Goal: Task Accomplishment & Management: Complete application form

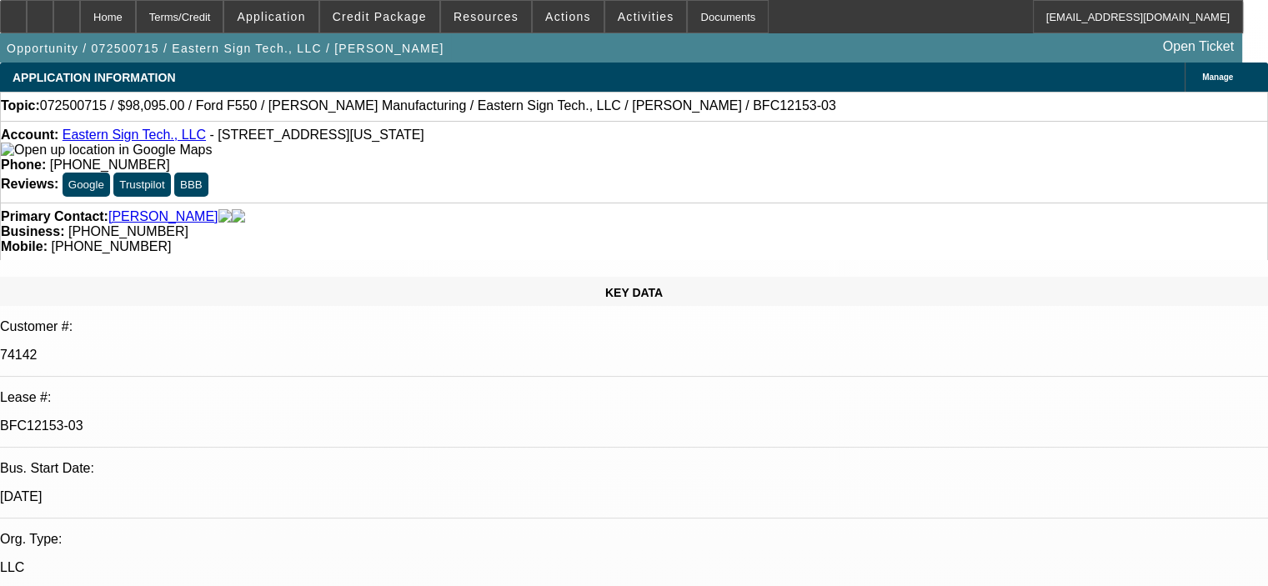
select select "0"
select select "6"
select select "0"
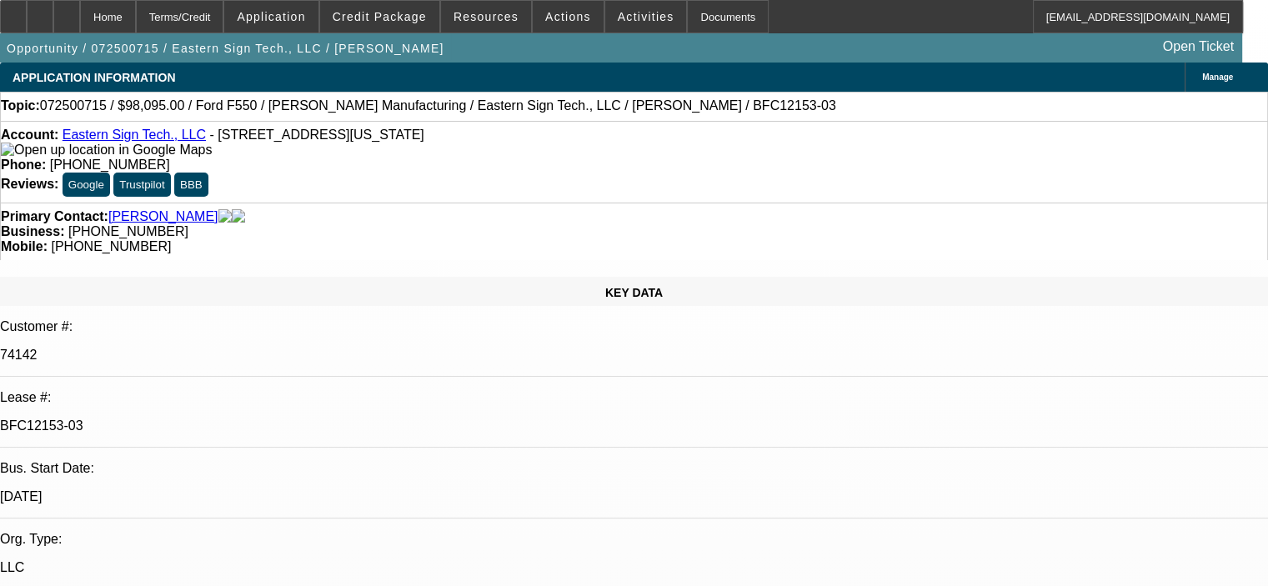
select select "0"
select select "6"
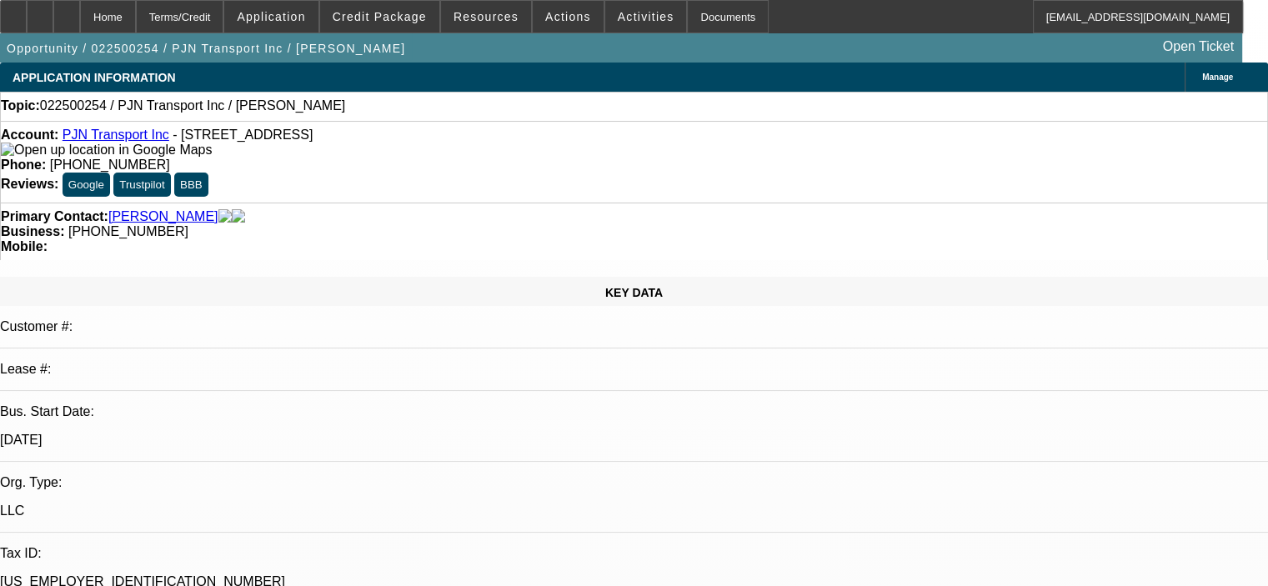
select select "0"
select select "2"
select select "0.1"
select select "4"
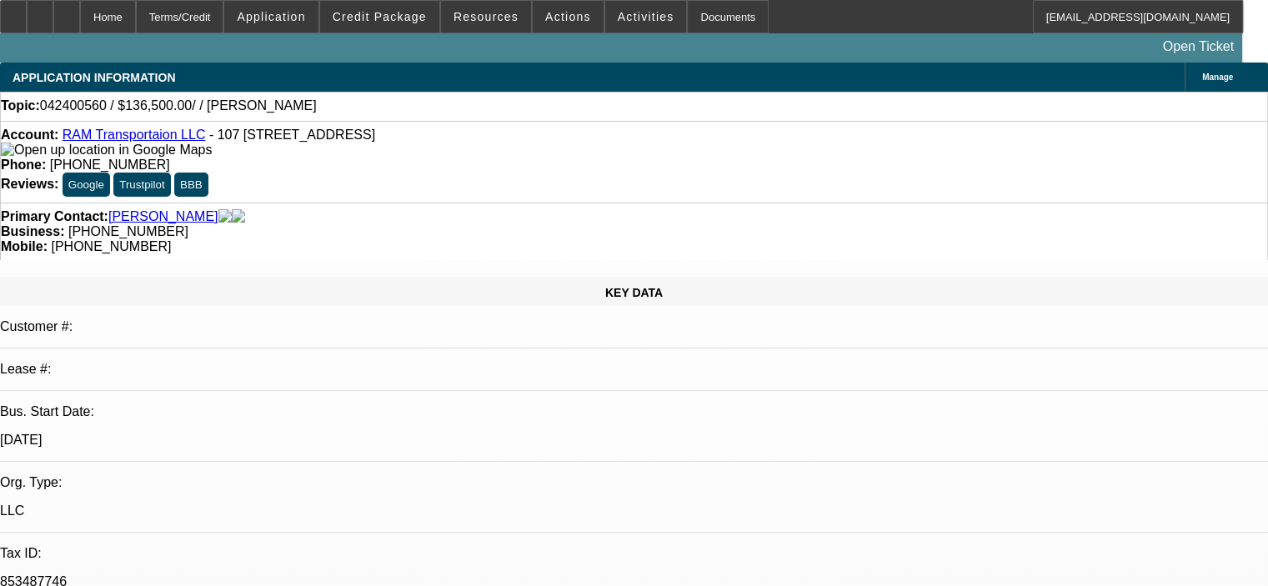
select select "0"
select select "2"
select select "0.1"
select select "4"
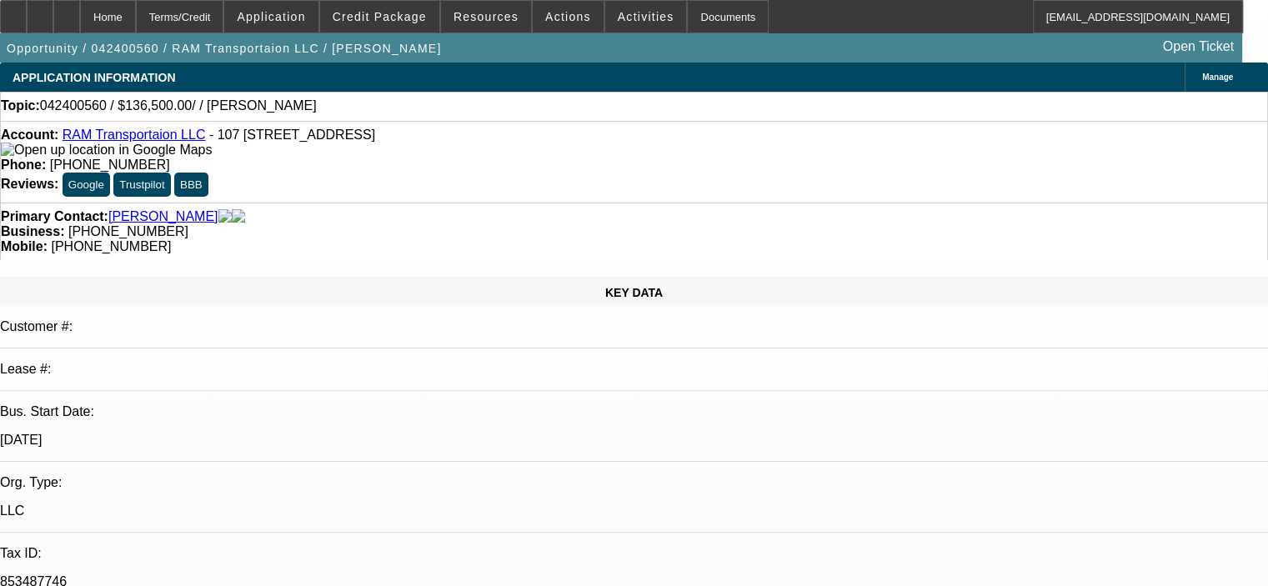
drag, startPoint x: 1037, startPoint y: 309, endPoint x: 948, endPoint y: 315, distance: 88.6
copy div "Riegels Towing"
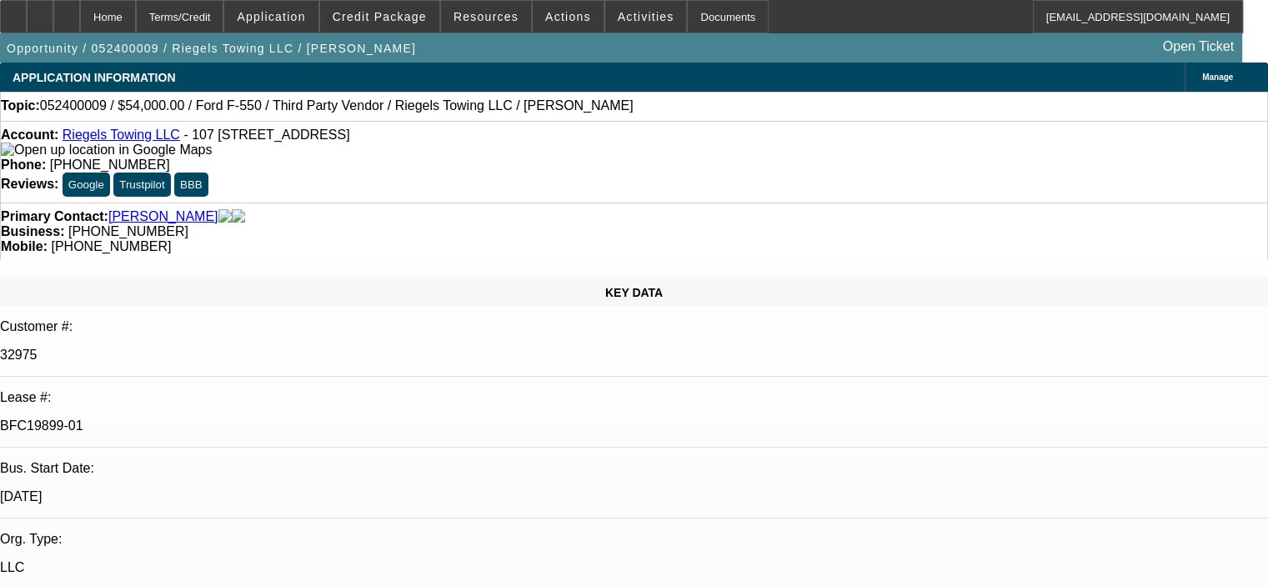
select select "0"
select select "2"
select select "0.1"
select select "4"
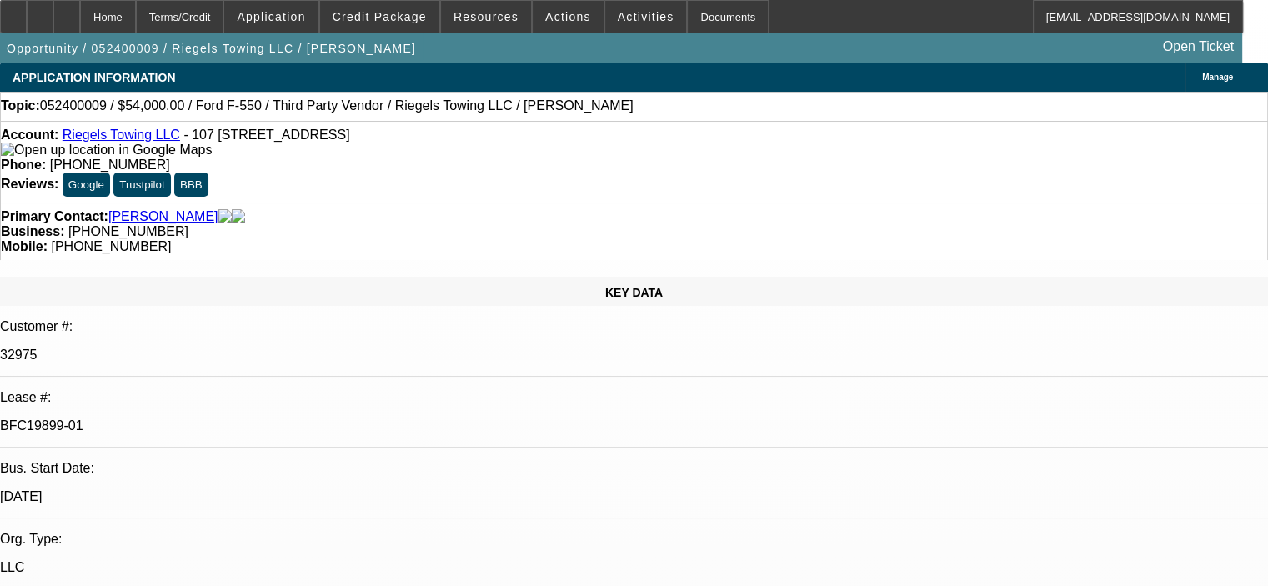
select select "0"
select select "2"
select select "0.1"
select select "4"
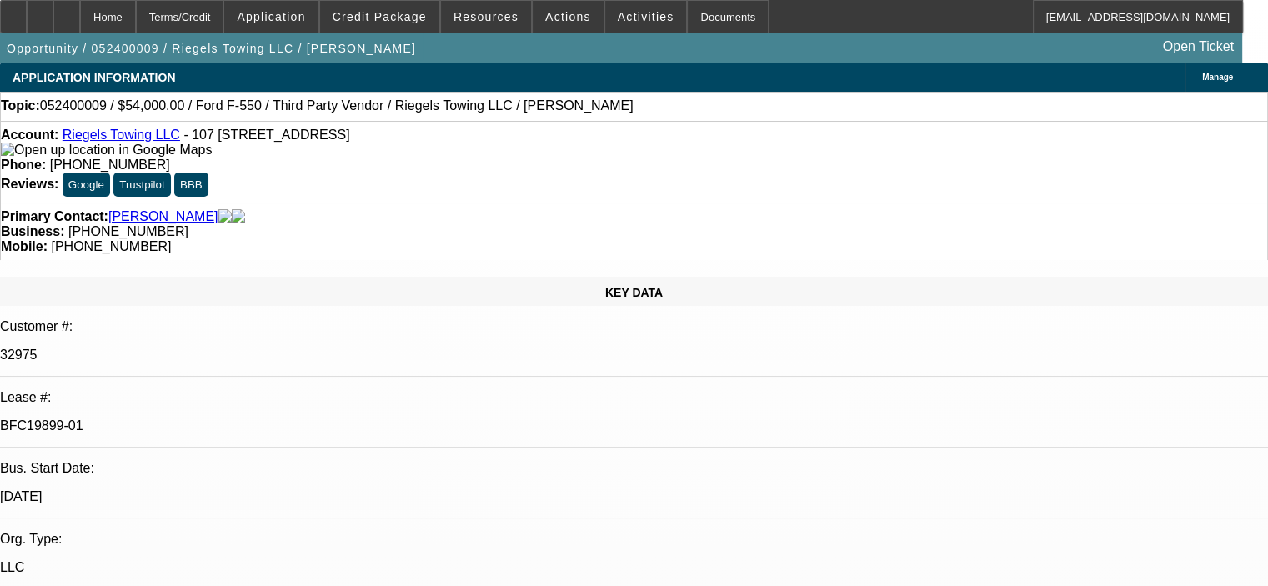
select select "0"
select select "2"
select select "0.1"
select select "4"
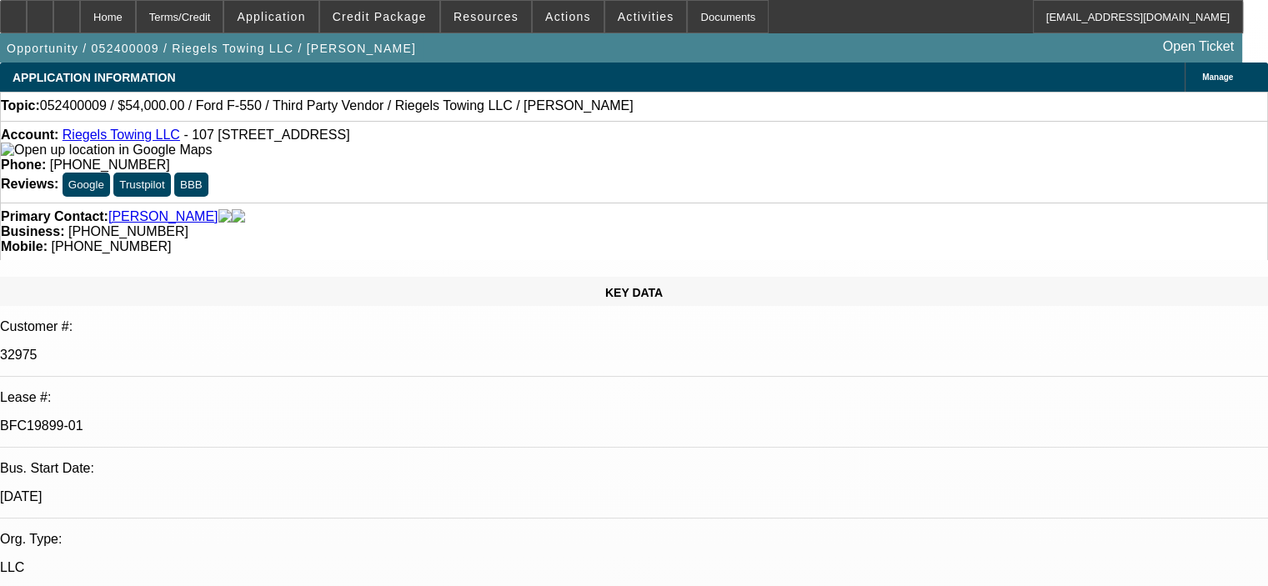
select select "0.2"
select select "2"
select select "0"
select select "6"
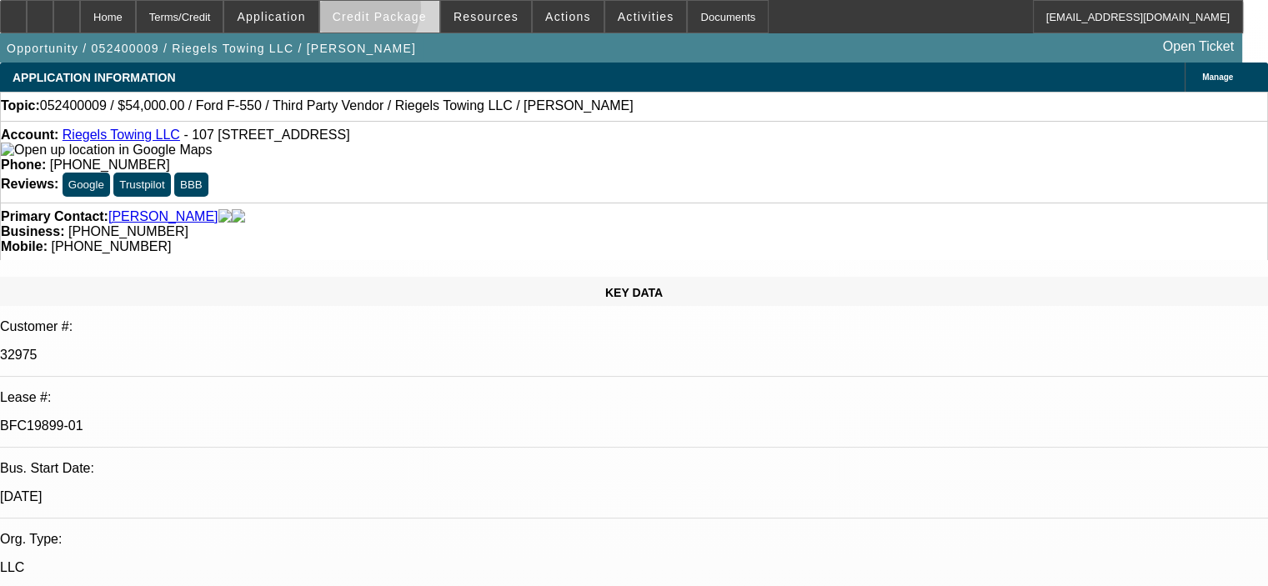
click at [387, 12] on span "Credit Package" at bounding box center [380, 16] width 94 height 13
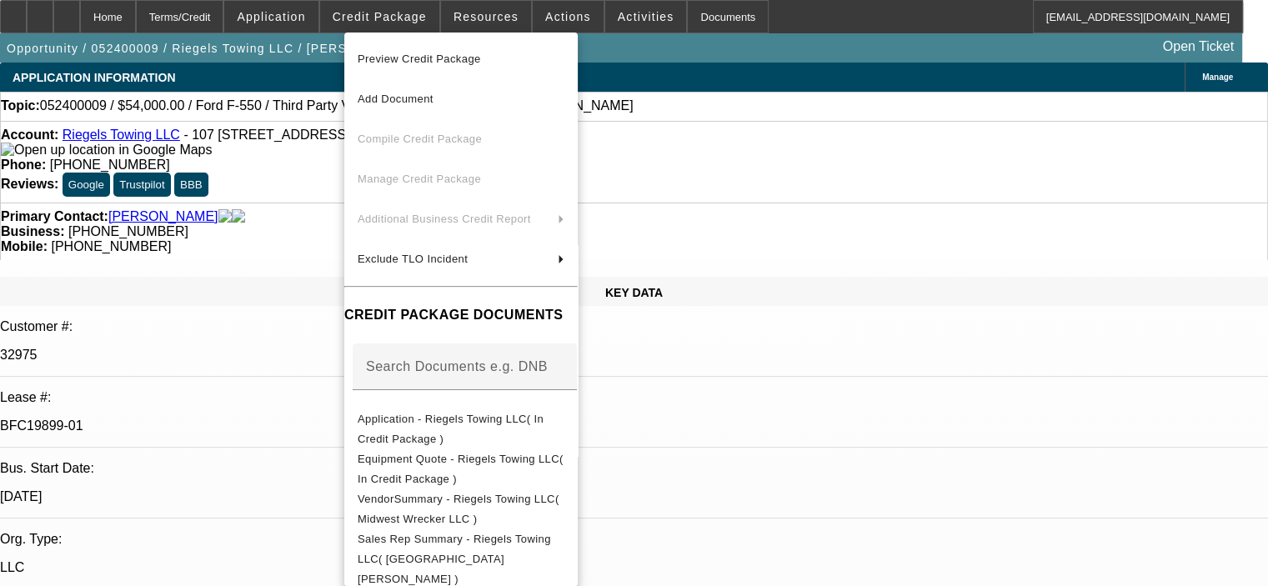
click at [267, 212] on div at bounding box center [634, 293] width 1268 height 586
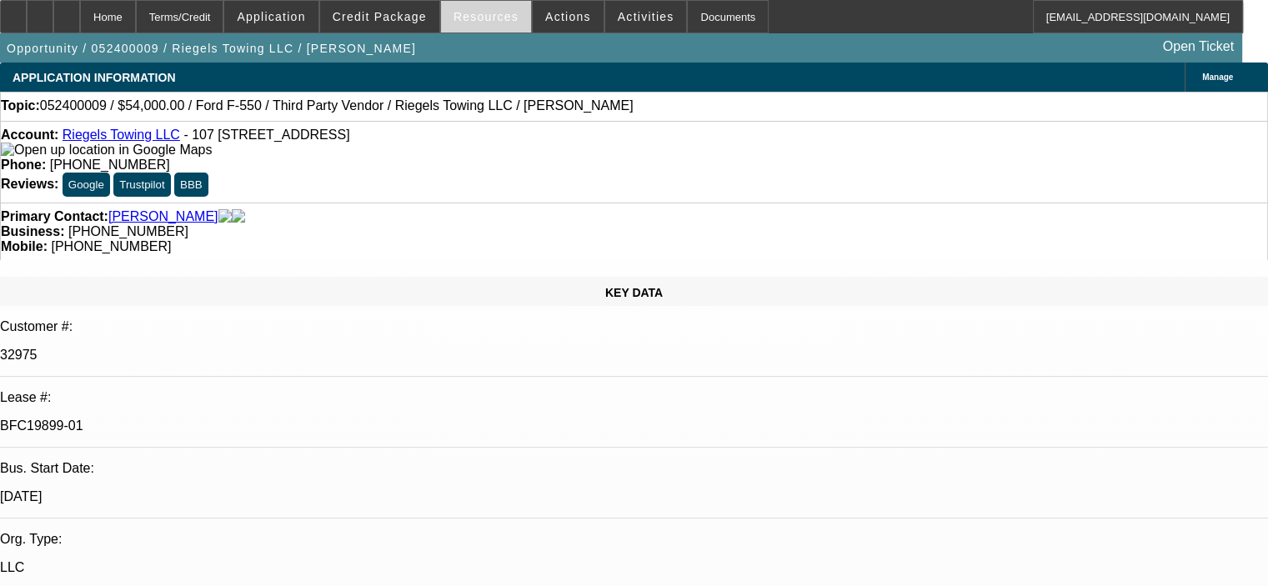
click at [506, 10] on span "Resources" at bounding box center [486, 16] width 65 height 13
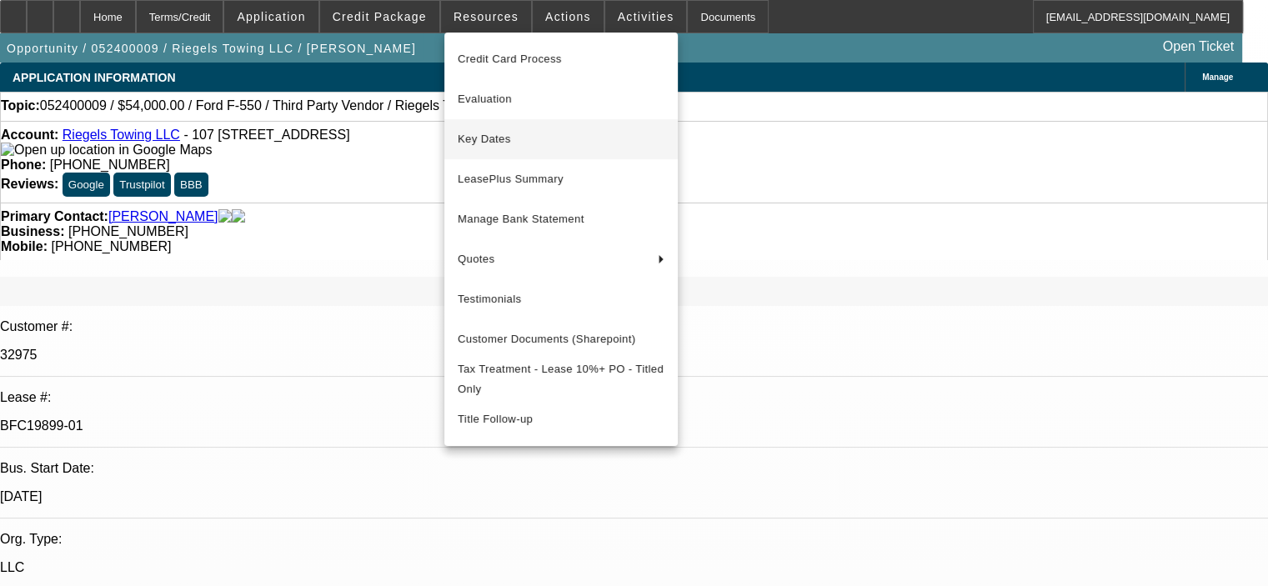
click at [514, 147] on span "Key Dates" at bounding box center [561, 139] width 207 height 20
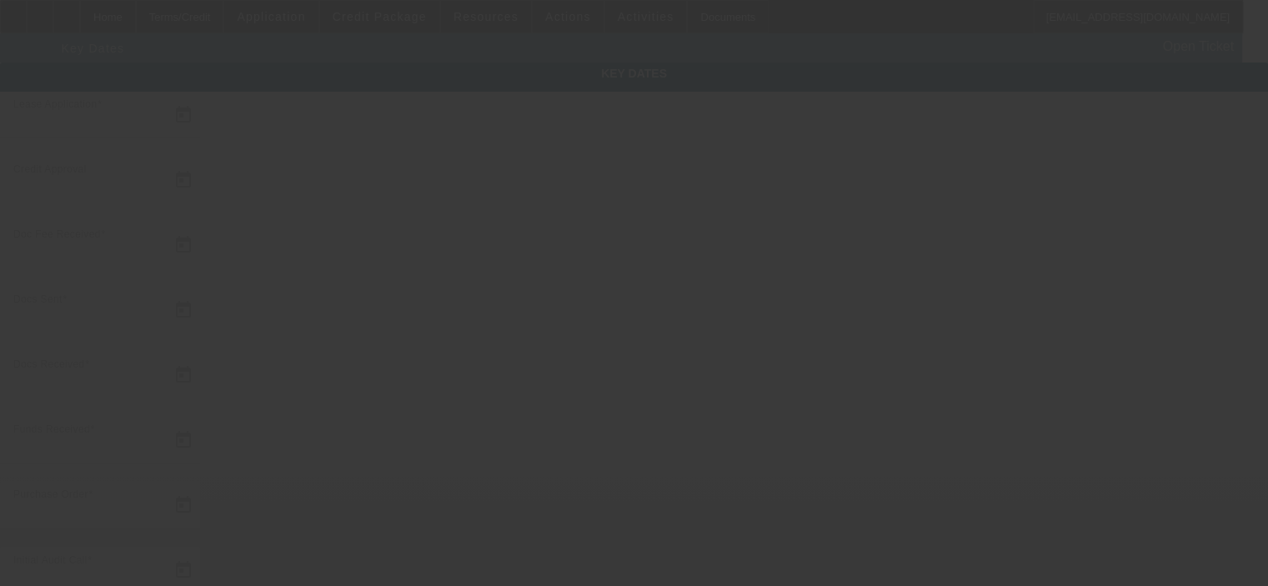
type input "5/1/2024"
type input "5/6/2024"
type input "5/7/2024"
type input "5/8/2024"
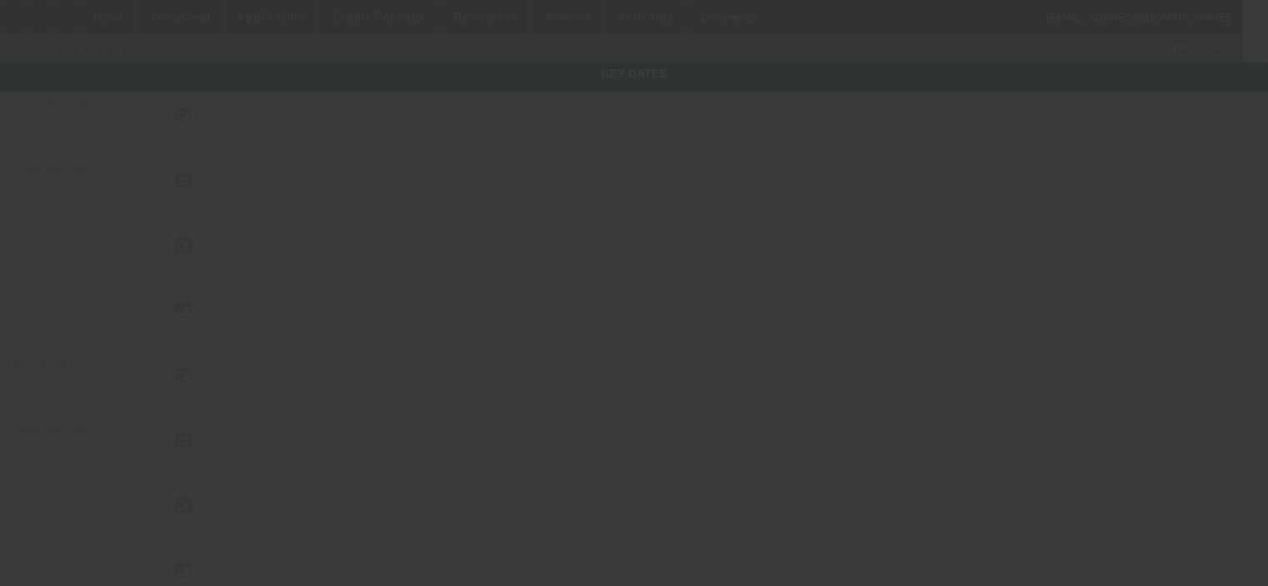
type input "5/10/2024"
type input "5/20/2024"
type input "6/1/2024"
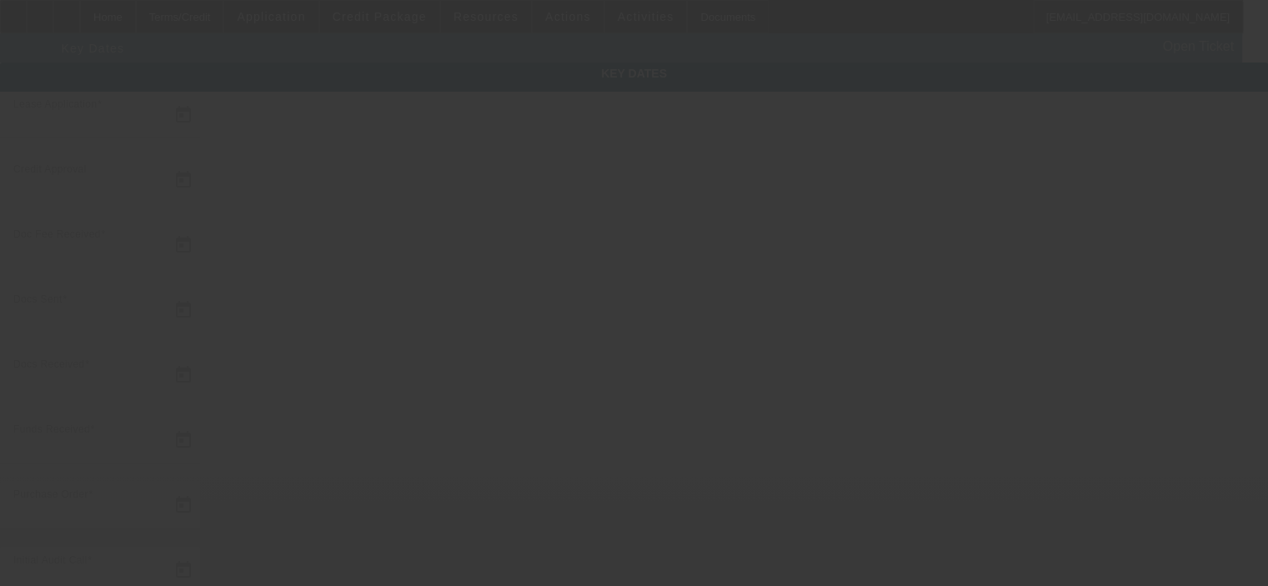
type input "7/1/2024"
type input "6/25/2024"
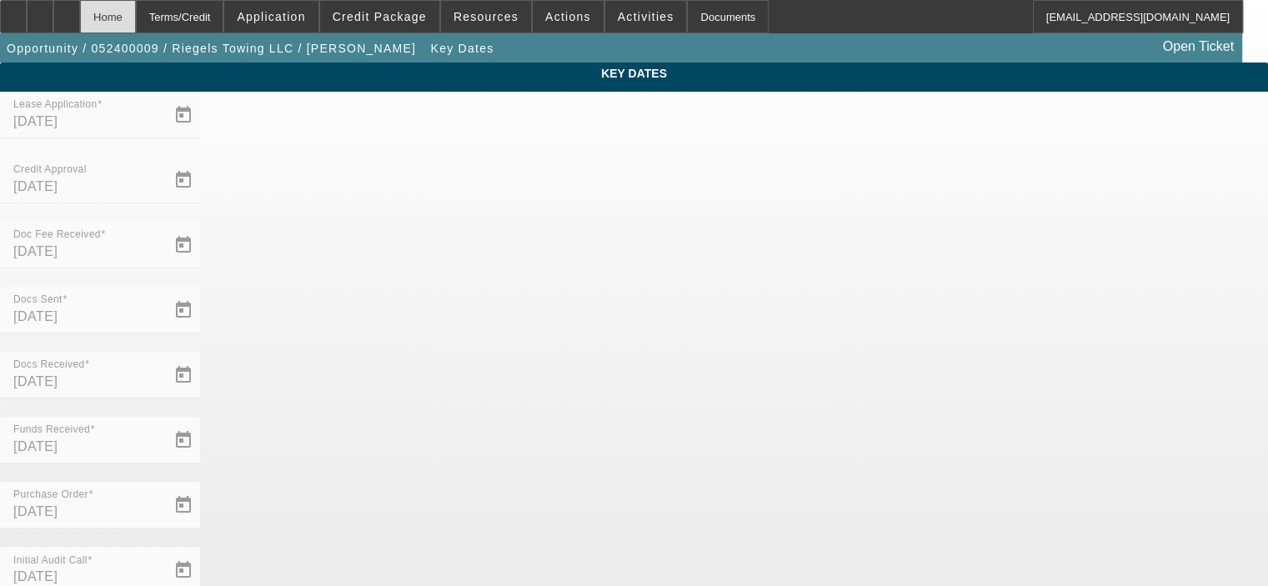
click at [136, 23] on div "Home" at bounding box center [108, 16] width 56 height 33
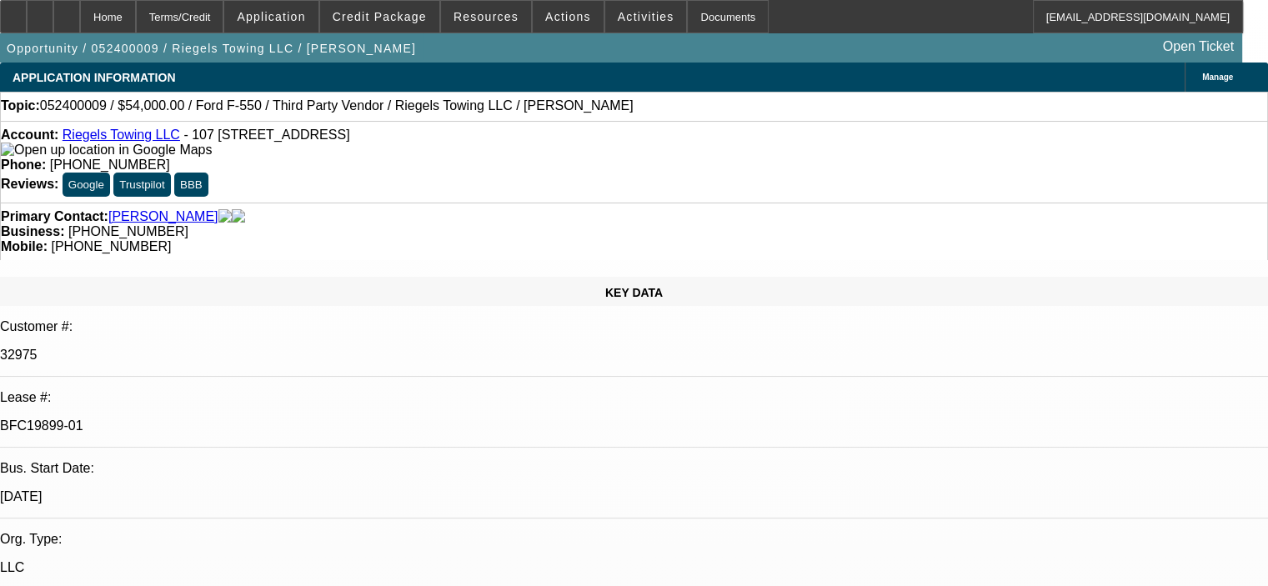
select select "0"
select select "2"
select select "0.1"
select select "4"
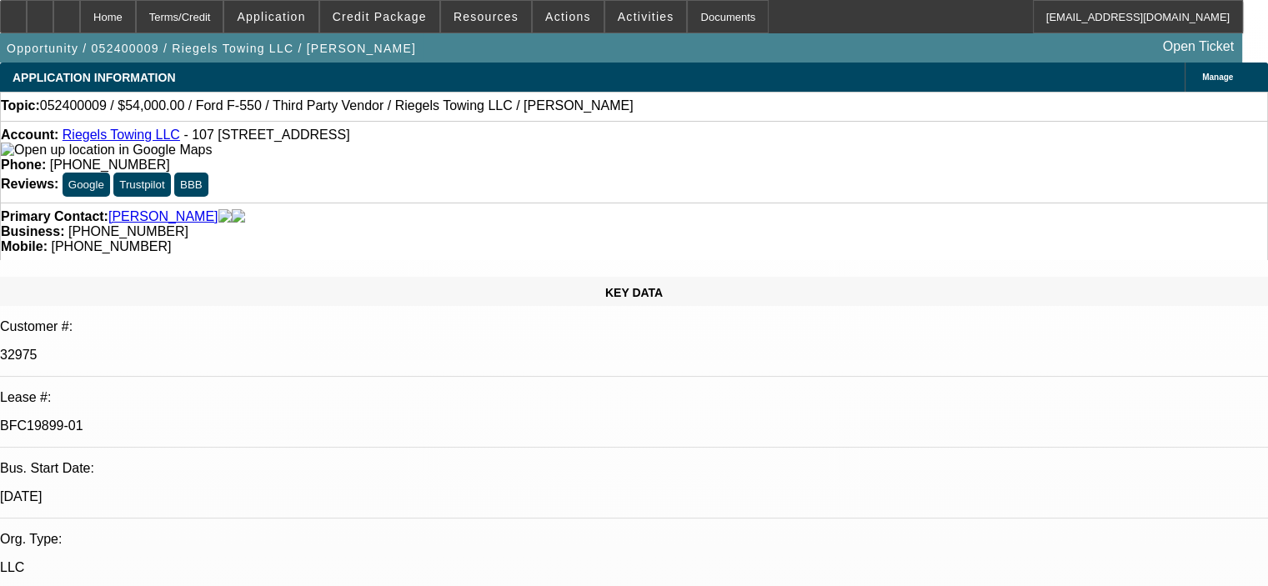
select select "0"
select select "2"
select select "0.1"
select select "4"
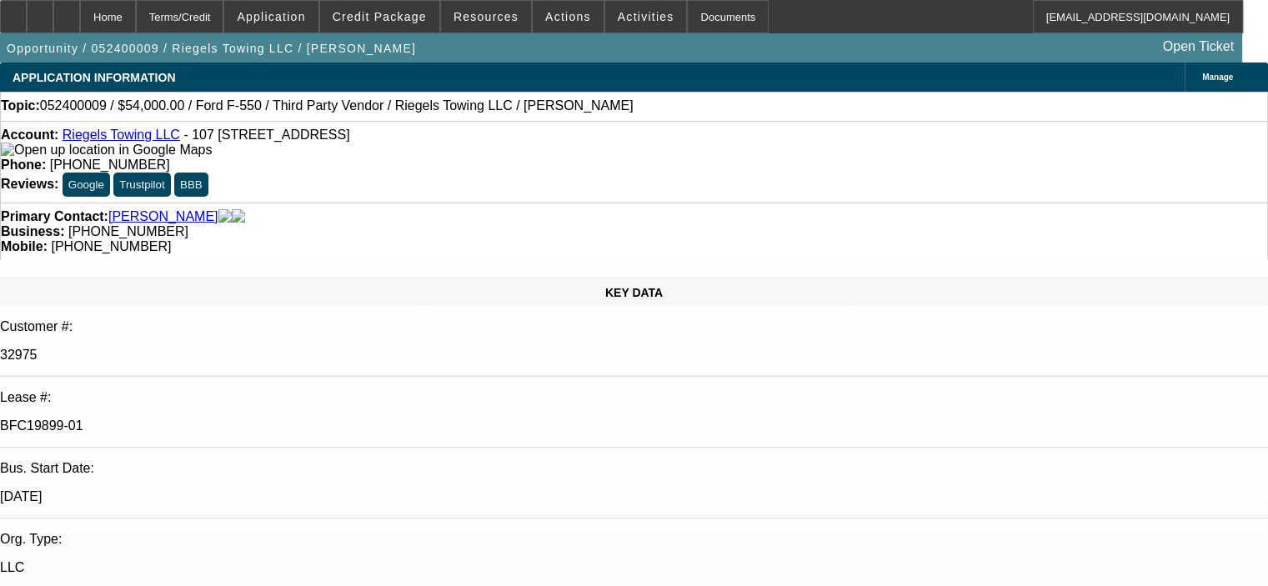
select select "0"
select select "2"
select select "0.1"
select select "4"
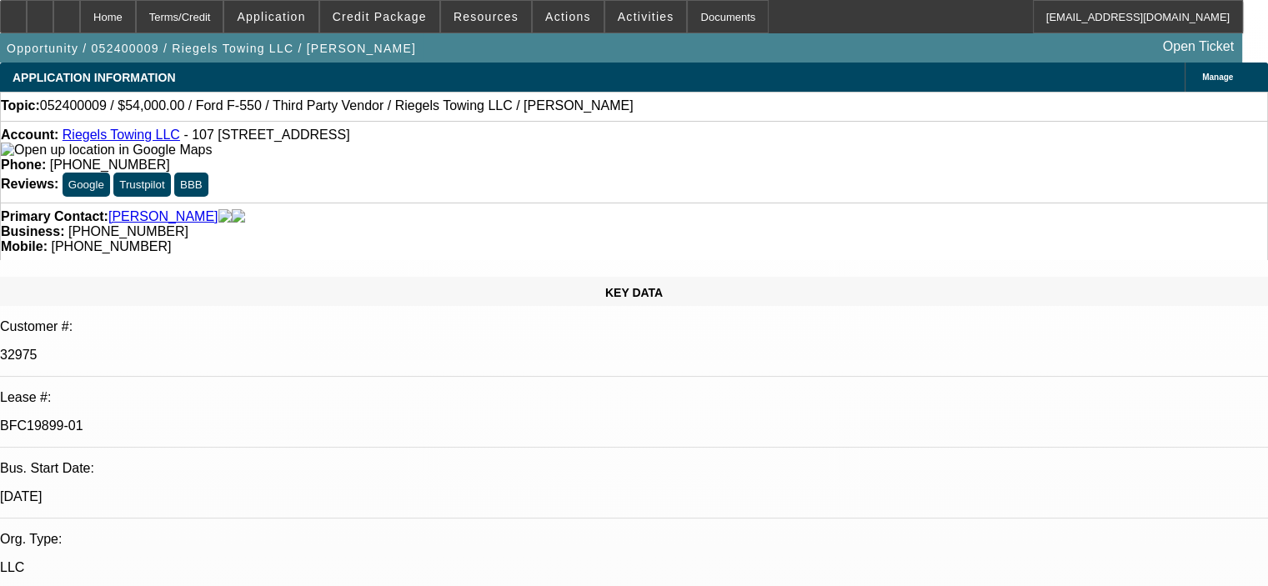
select select "0.2"
select select "2"
select select "0"
select select "6"
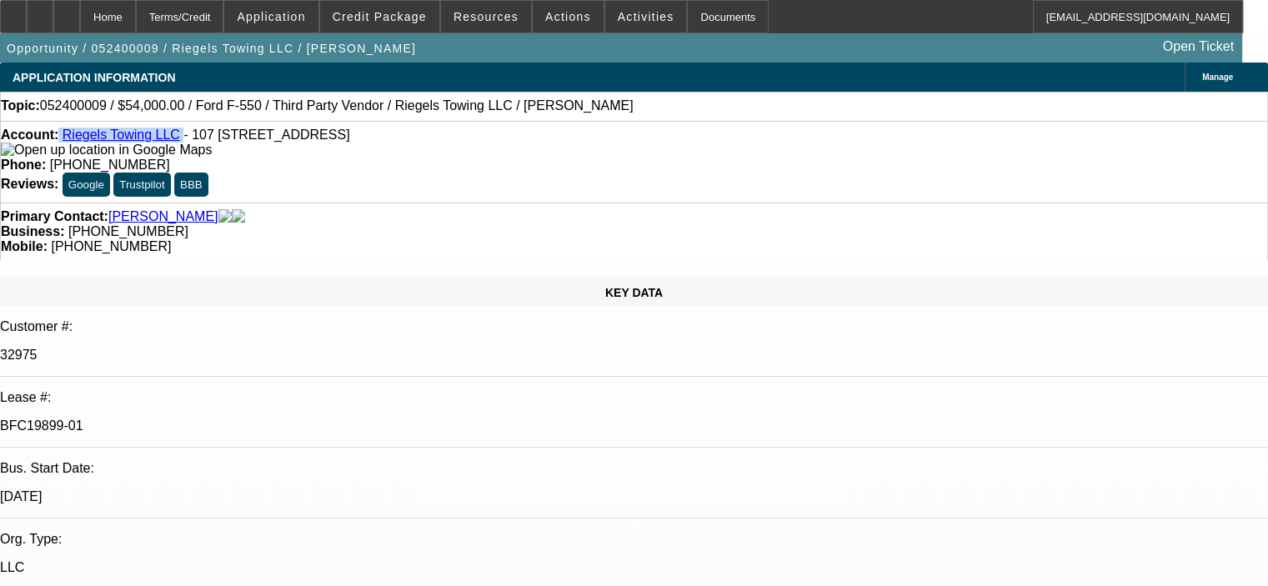
drag, startPoint x: 173, startPoint y: 141, endPoint x: 73, endPoint y: 136, distance: 100.2
click at [73, 136] on div "Account: Riegels Towing LLC - 107 1/2 E Main St Ste A, Circleville, OH 43113" at bounding box center [634, 143] width 1267 height 30
copy div "Riegels Towing LLC"
drag, startPoint x: 231, startPoint y: 294, endPoint x: 164, endPoint y: 302, distance: 67.1
click at [164, 419] on p "BFC19899-01" at bounding box center [634, 426] width 1268 height 15
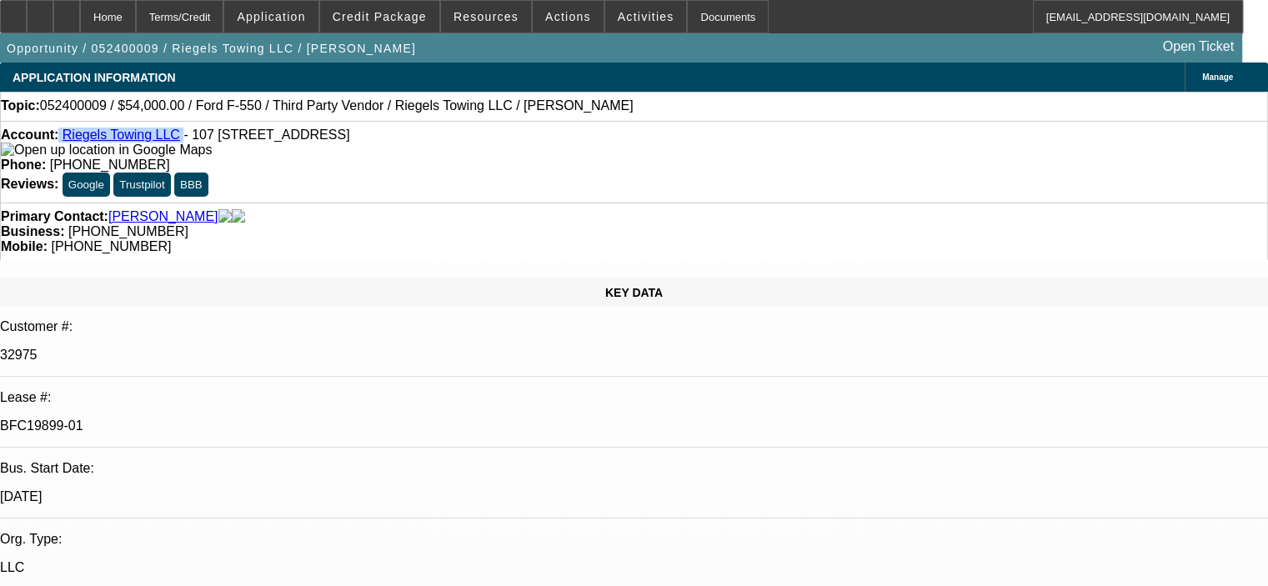
copy p "BFC19899-01"
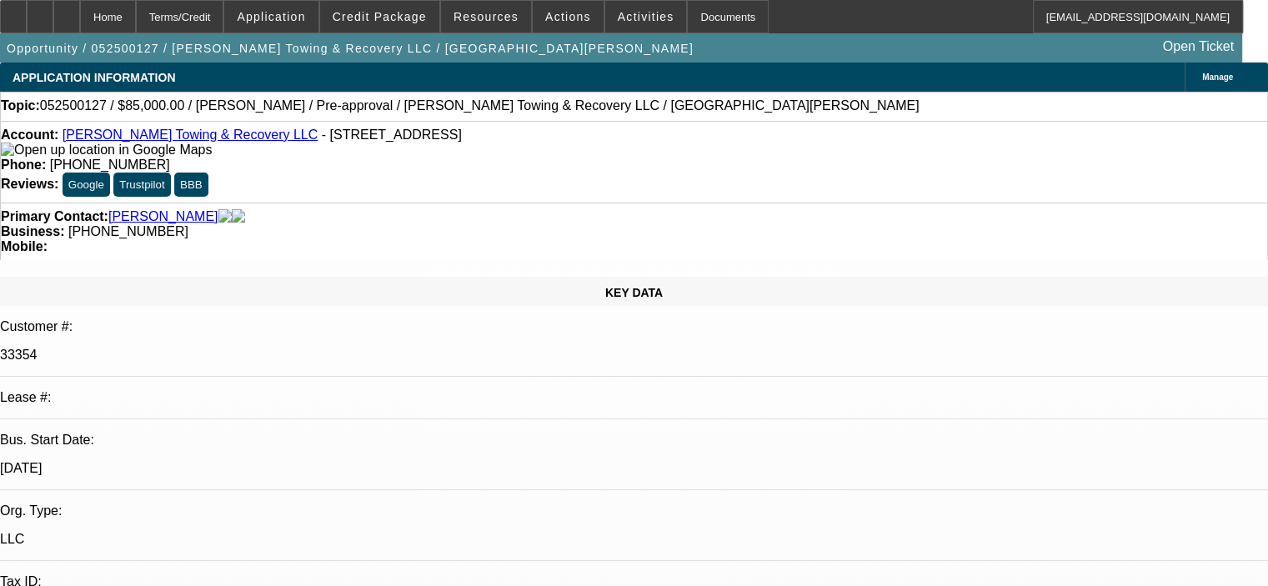
select select "0.15"
select select "2"
select select "0"
select select "6"
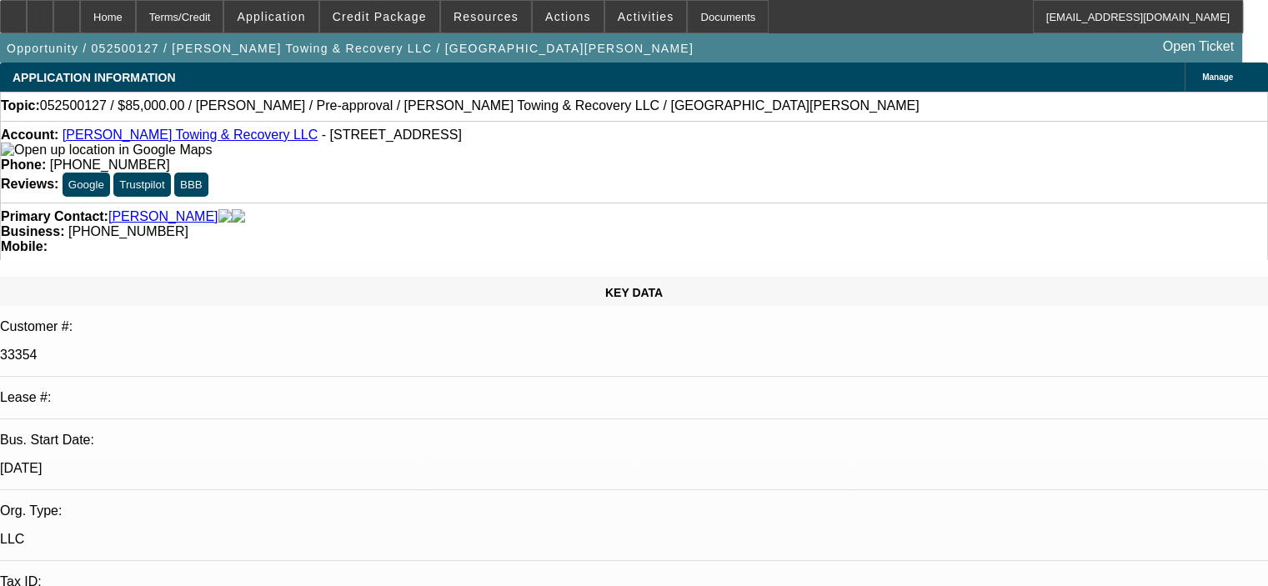
select select "0.15"
select select "2"
select select "0"
select select "6"
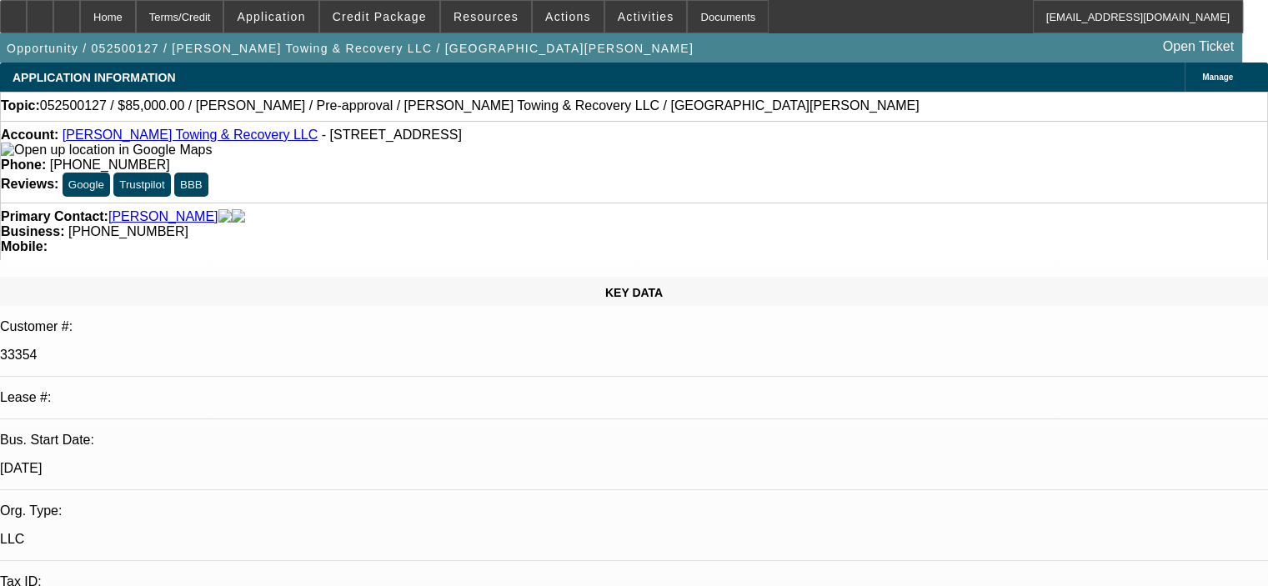
select select "0.15"
select select "2"
select select "0"
select select "6"
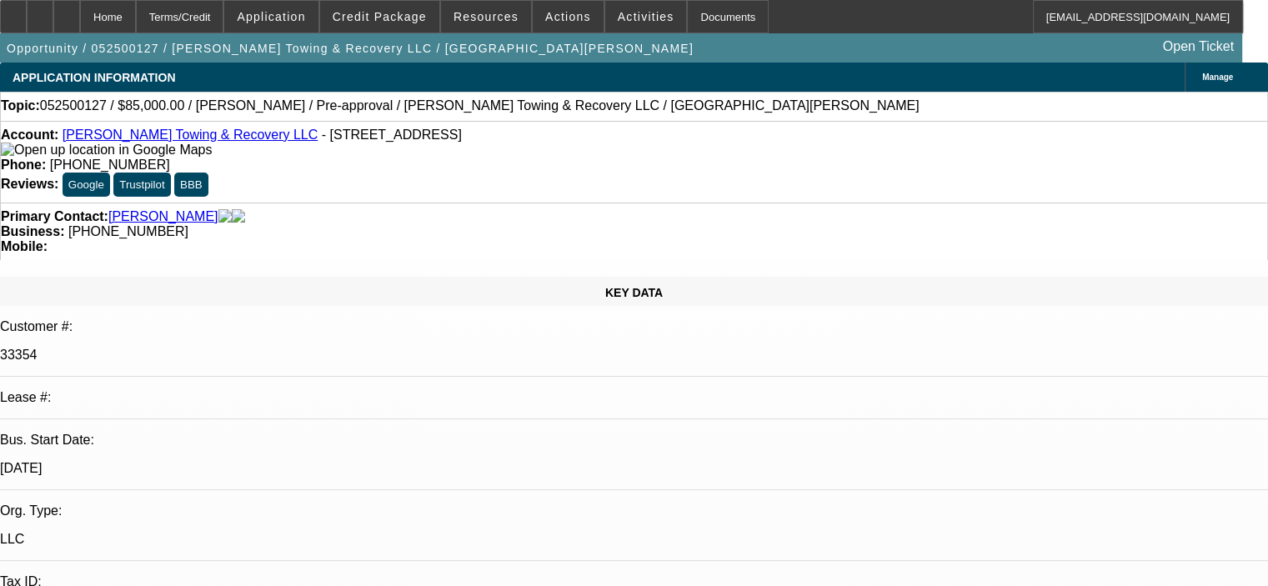
select select "0.15"
select select "2"
select select "0"
select select "6"
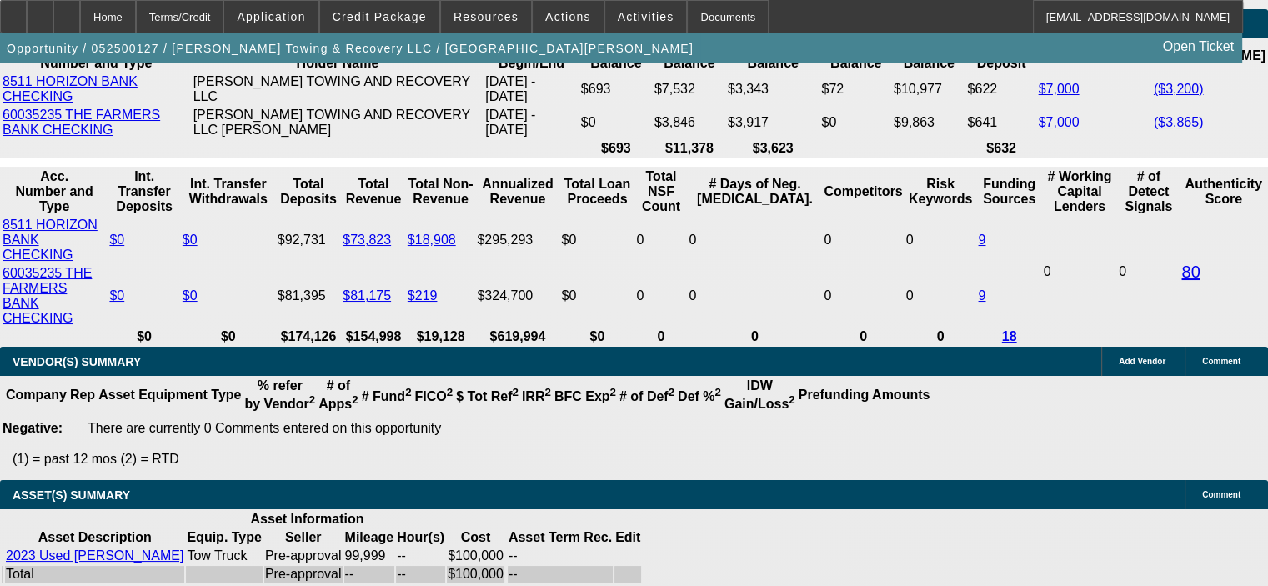
scroll to position [3336, 0]
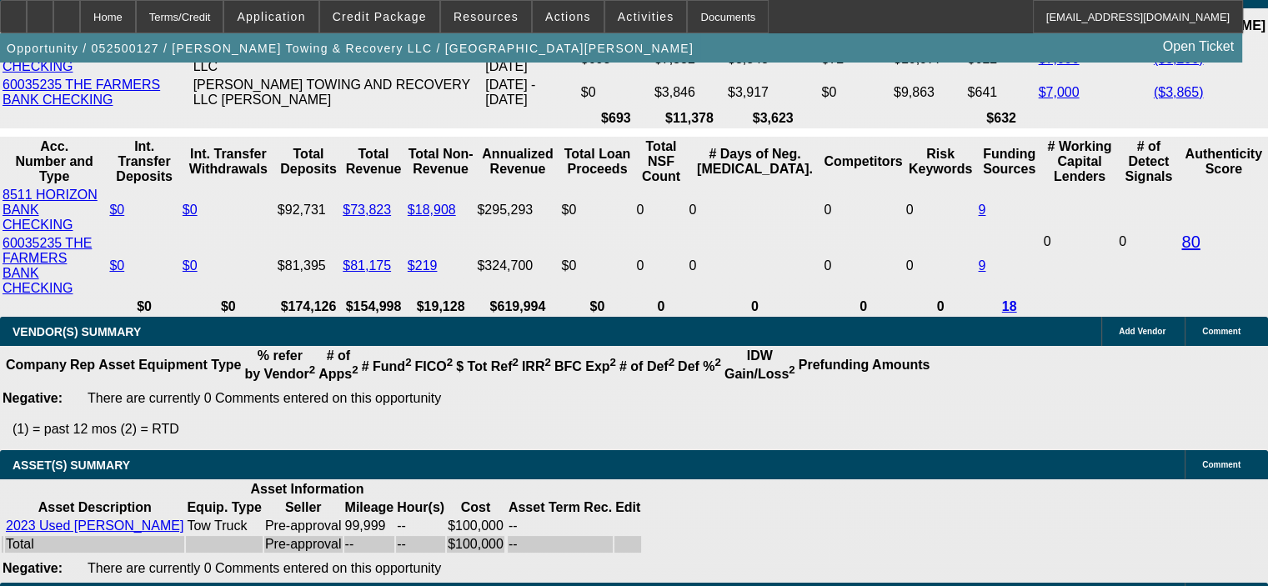
drag, startPoint x: 977, startPoint y: 442, endPoint x: 1175, endPoint y: 554, distance: 227.1
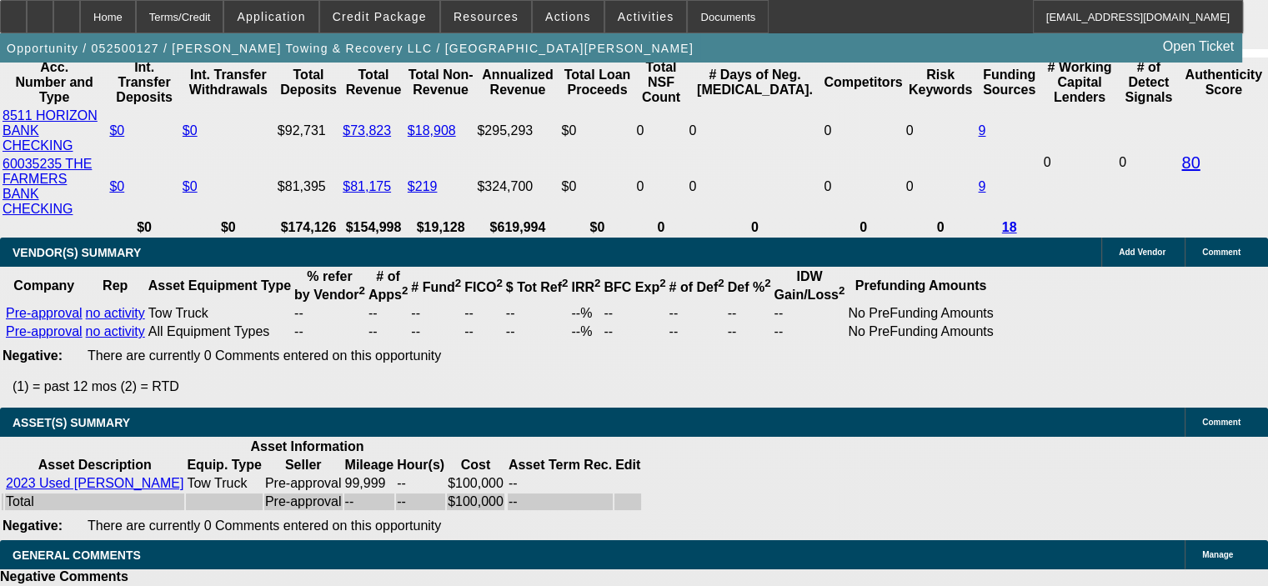
scroll to position [167, 119]
drag, startPoint x: 977, startPoint y: 545, endPoint x: 1237, endPoint y: 580, distance: 262.5
copy td "Please review for an approval so that we can move forward with the documents, t…"
click at [545, 19] on span "Actions" at bounding box center [568, 16] width 46 height 13
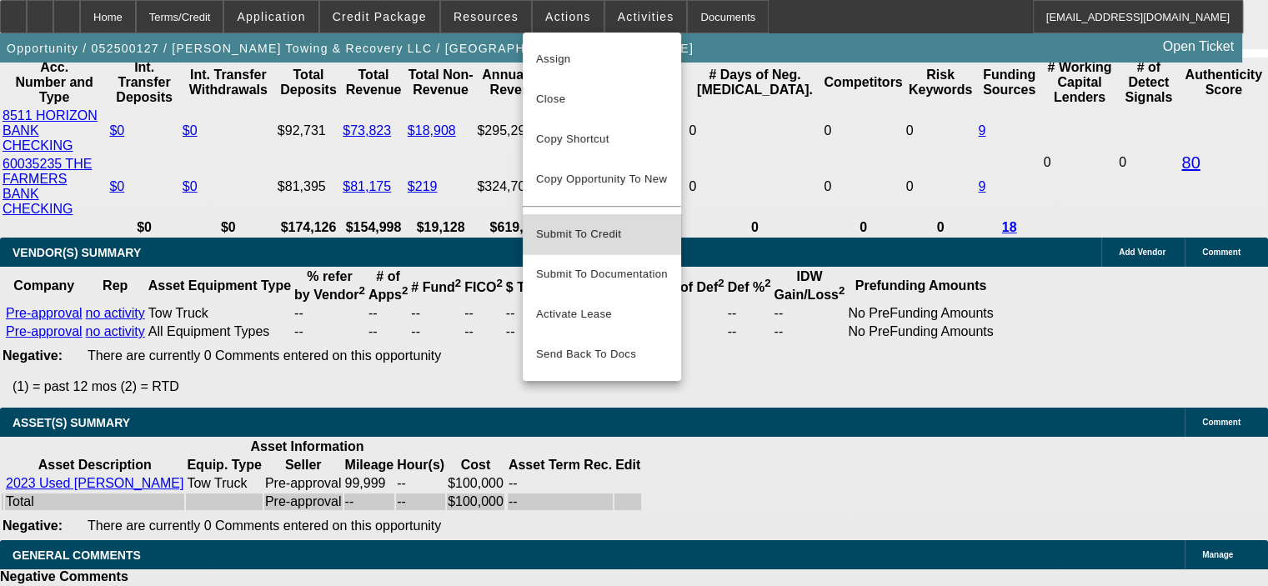
click at [624, 227] on span "Submit To Credit" at bounding box center [602, 234] width 132 height 20
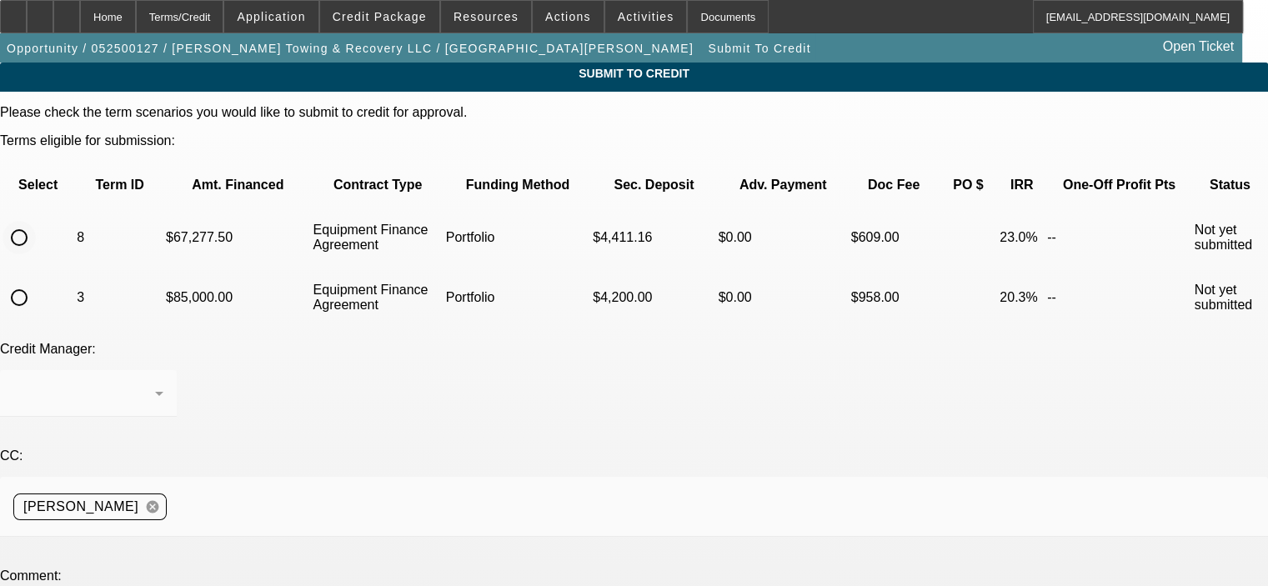
click at [36, 221] on input "radio" at bounding box center [19, 237] width 33 height 33
radio input "true"
click at [155, 384] on div at bounding box center [84, 394] width 142 height 20
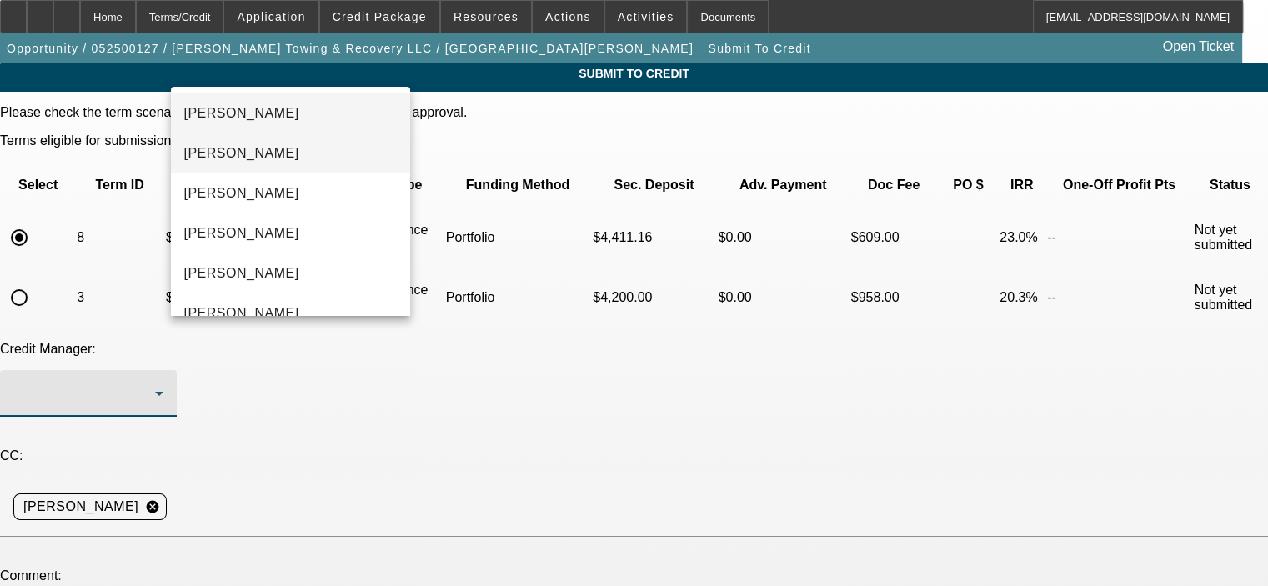
click at [329, 161] on mat-option "[PERSON_NAME]" at bounding box center [290, 153] width 239 height 40
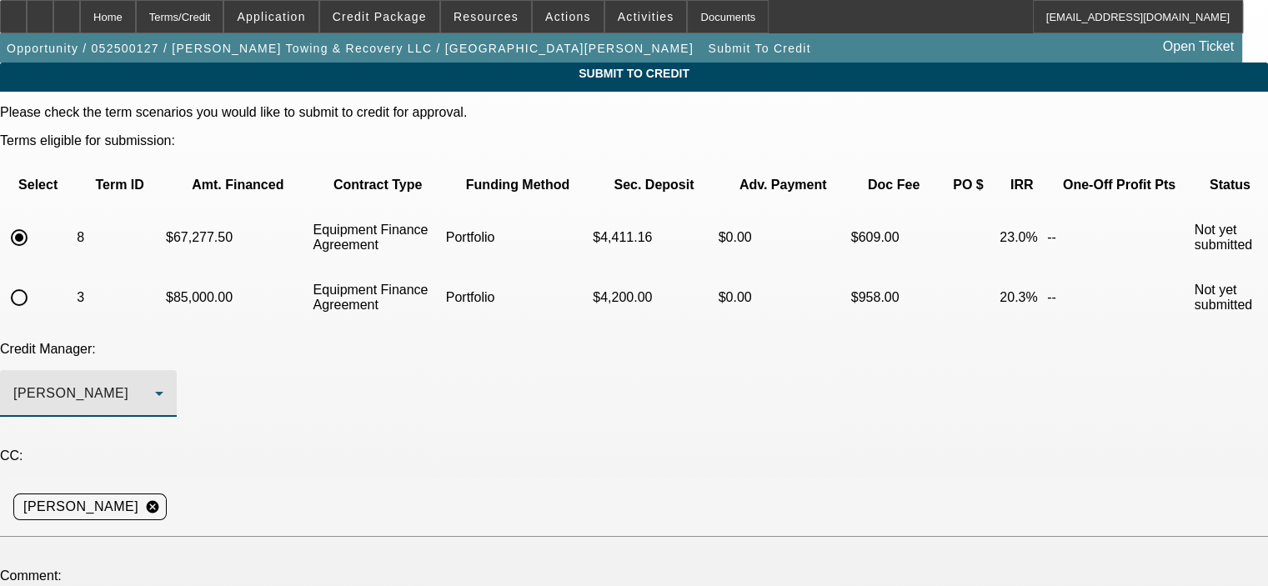
paste textarea "Please review for an approval so that we can move forward with the documents, t…"
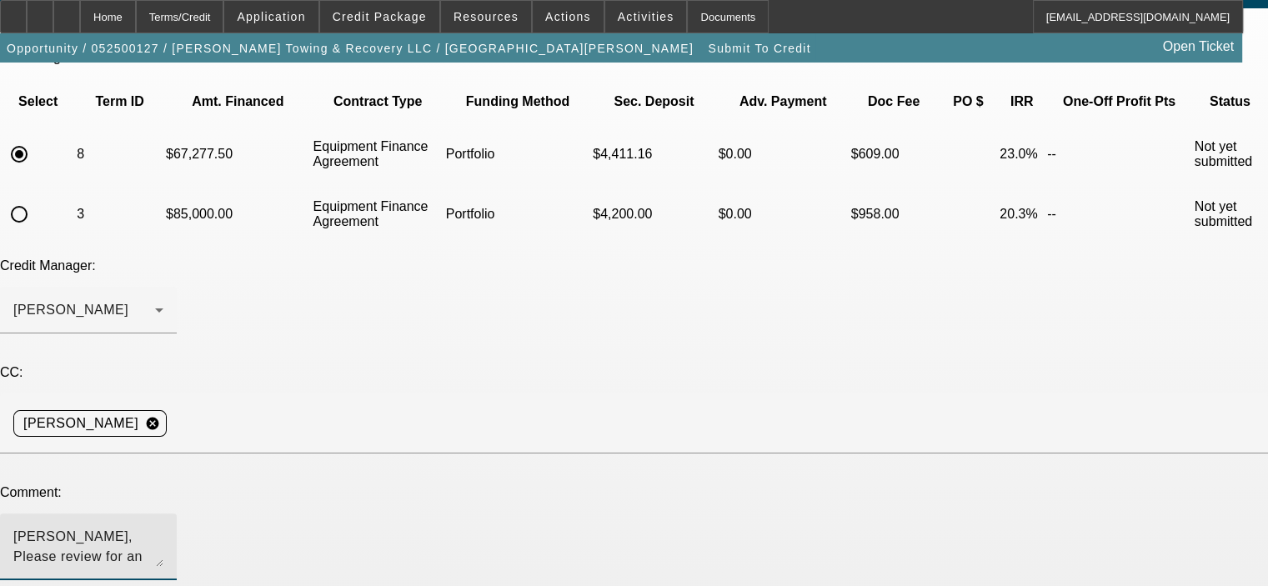
type textarea "George, Please review for an approval so that we can move forward with the docu…"
click at [582, 264] on div "Credit Manager: Arida, George" at bounding box center [634, 305] width 1268 height 93
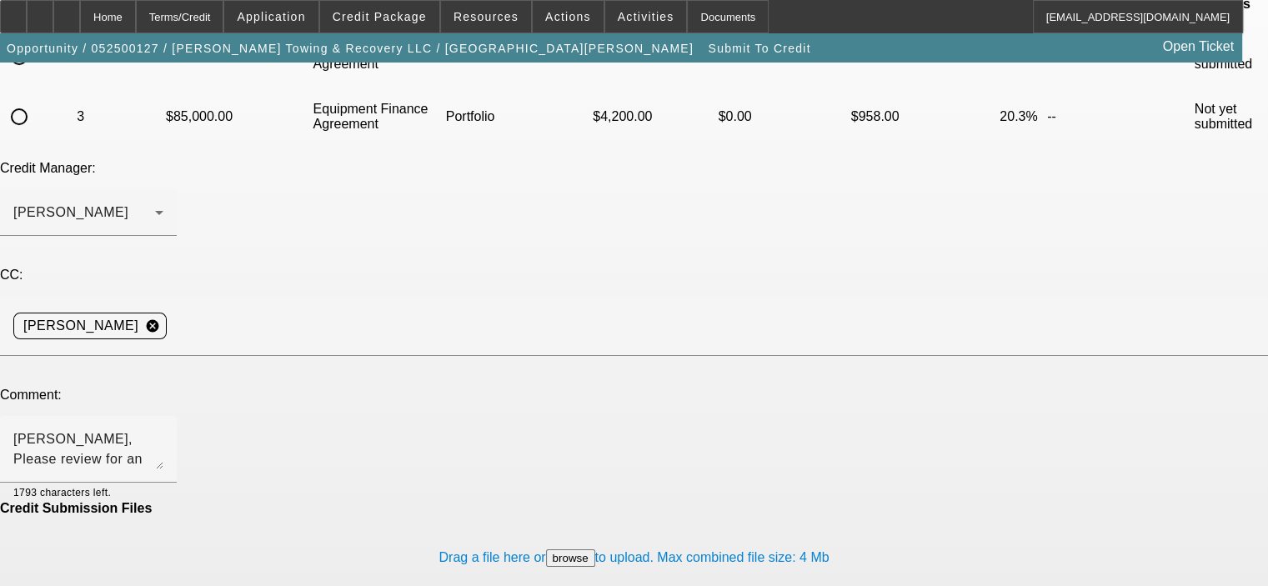
scroll to position [184, 0]
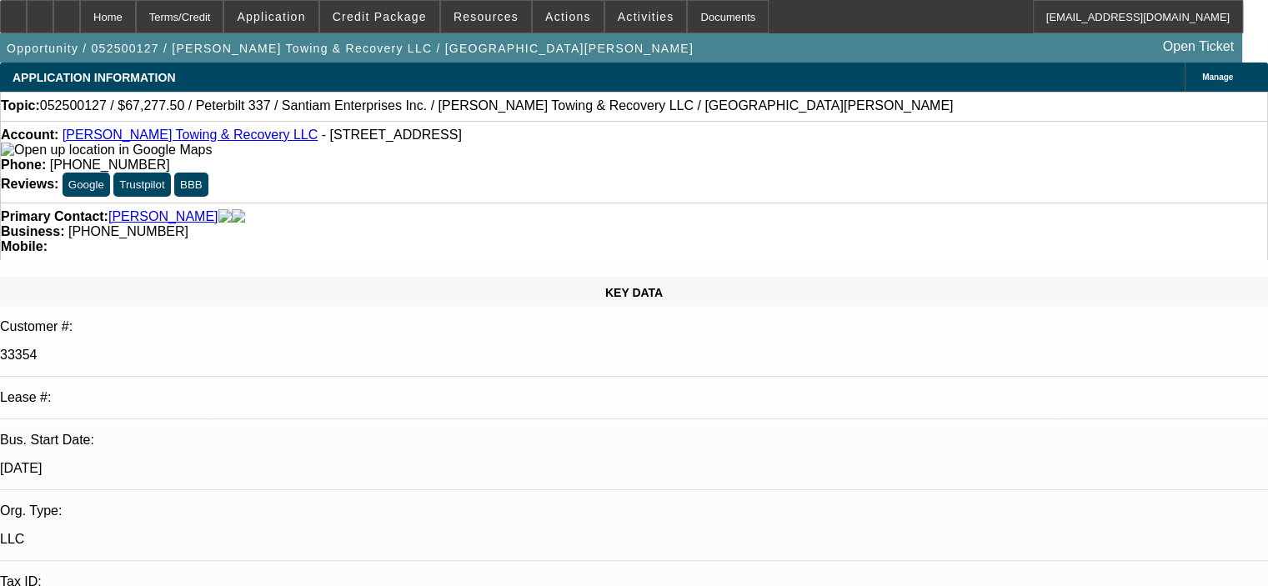
select select "0.15"
select select "2"
select select "0"
select select "6"
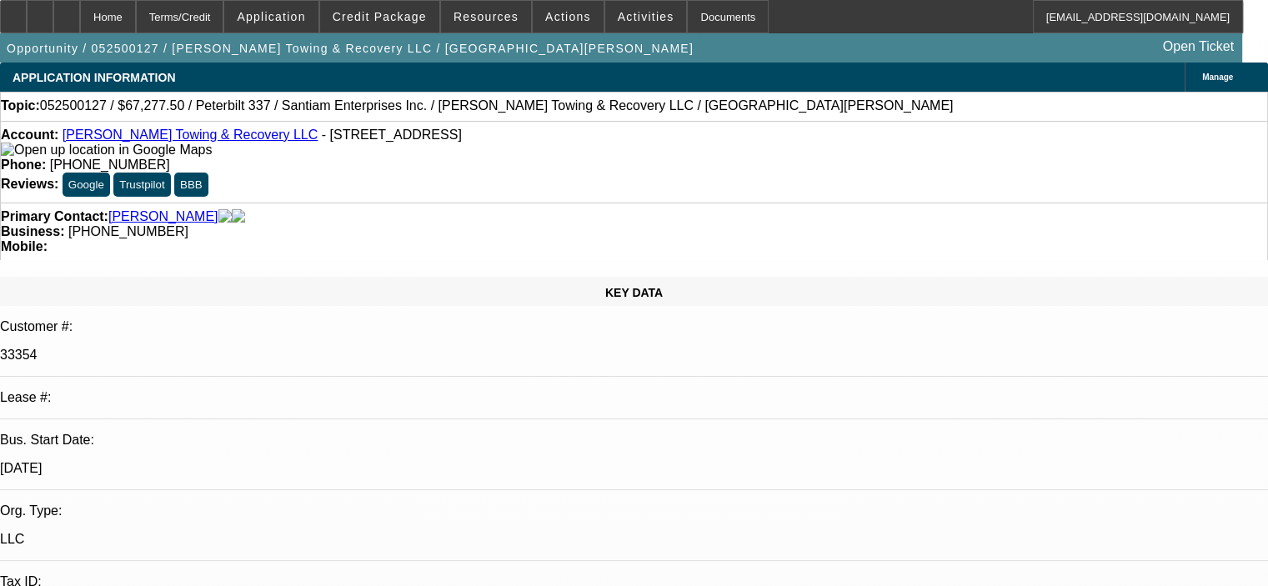
select select "0.15"
select select "2"
select select "0"
select select "6"
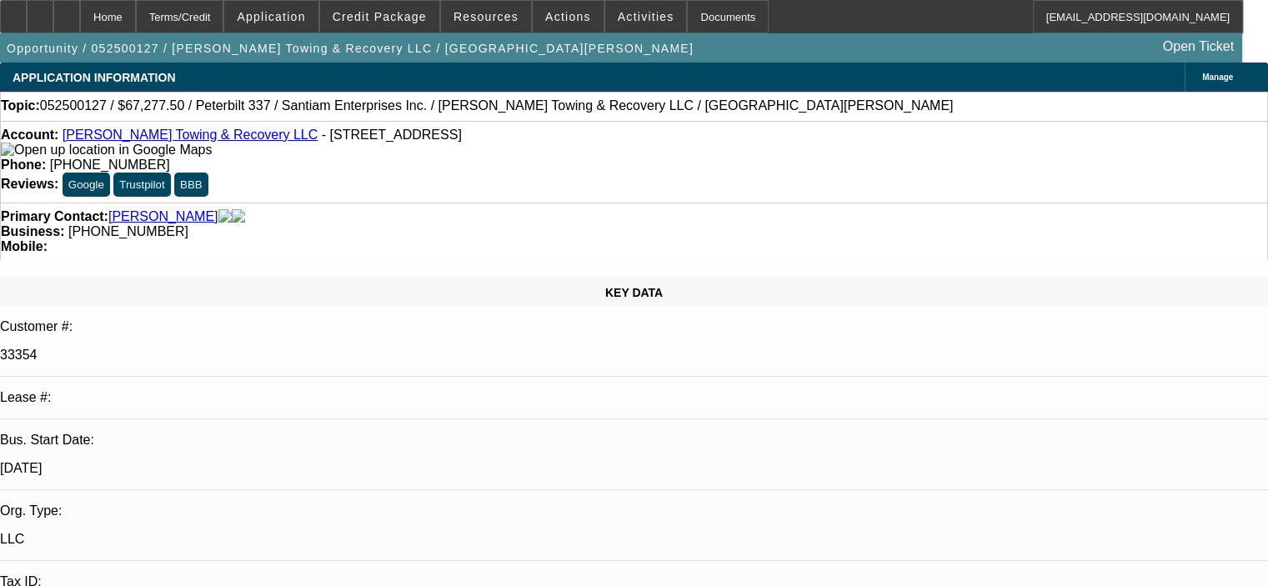
select select "0.15"
select select "2"
select select "0"
select select "6"
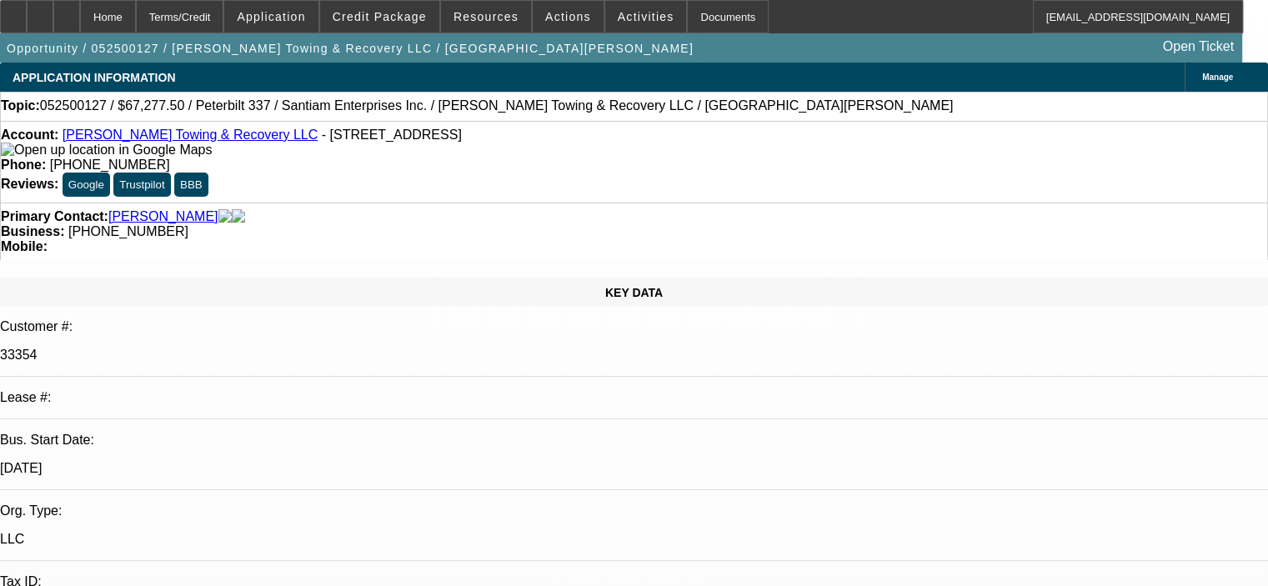
select select "0.15"
select select "2"
select select "0"
select select "6"
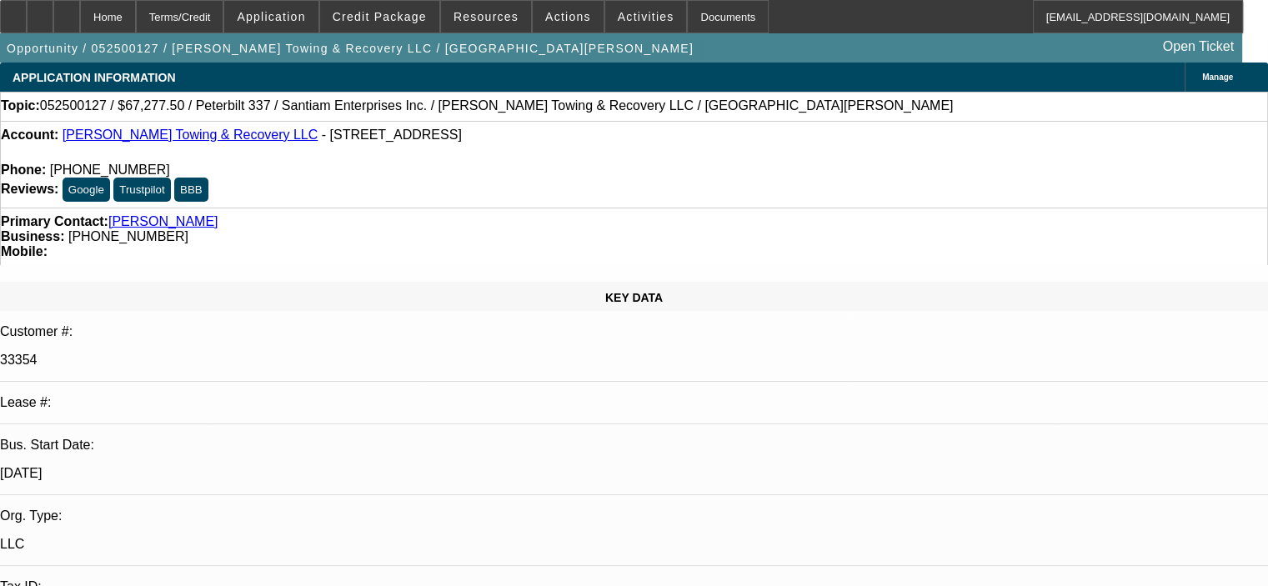
select select "0.15"
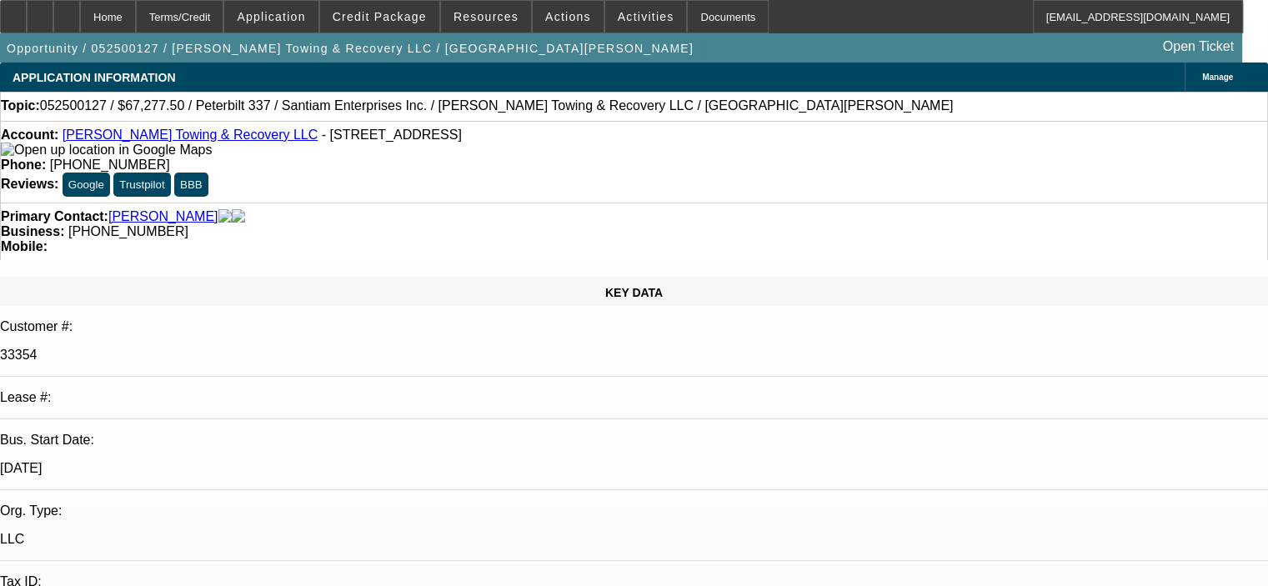
select select "2"
select select "0"
select select "0.15"
select select "2"
select select "0"
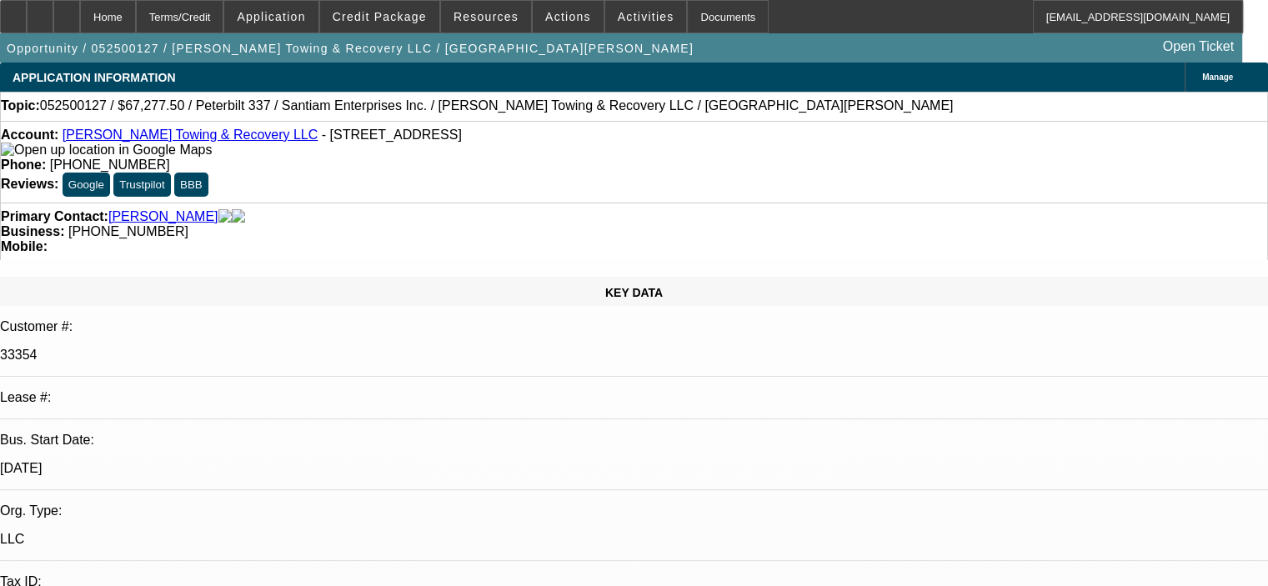
select select "0.15"
select select "2"
select select "0"
select select "0.15"
select select "2"
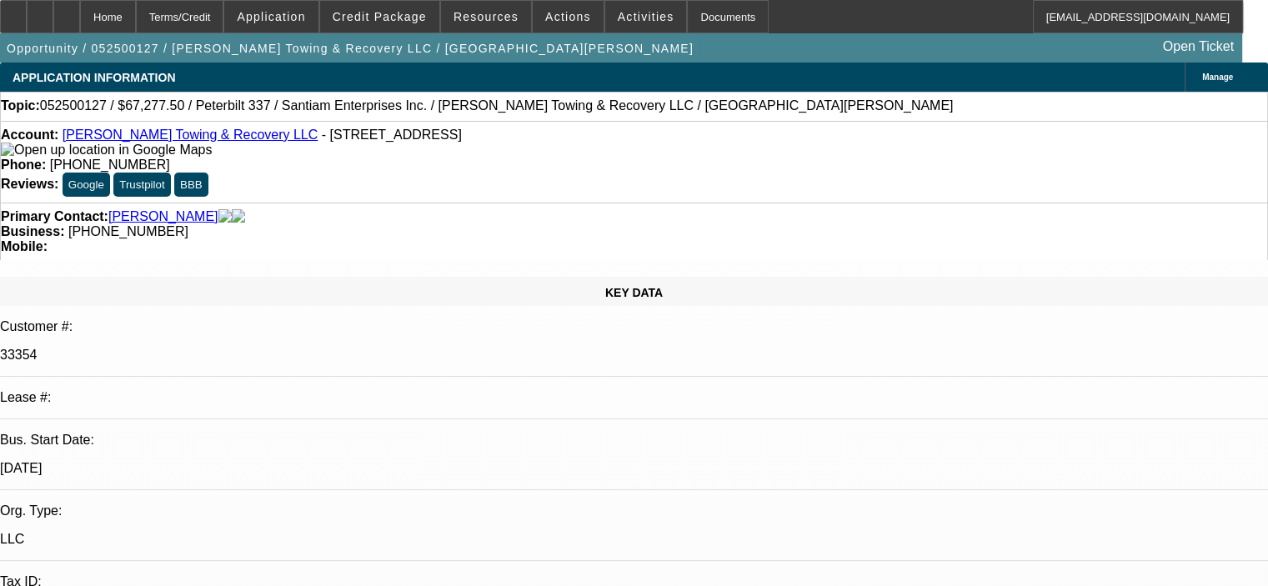
select select "0"
select select "1"
select select "2"
select select "6"
select select "1"
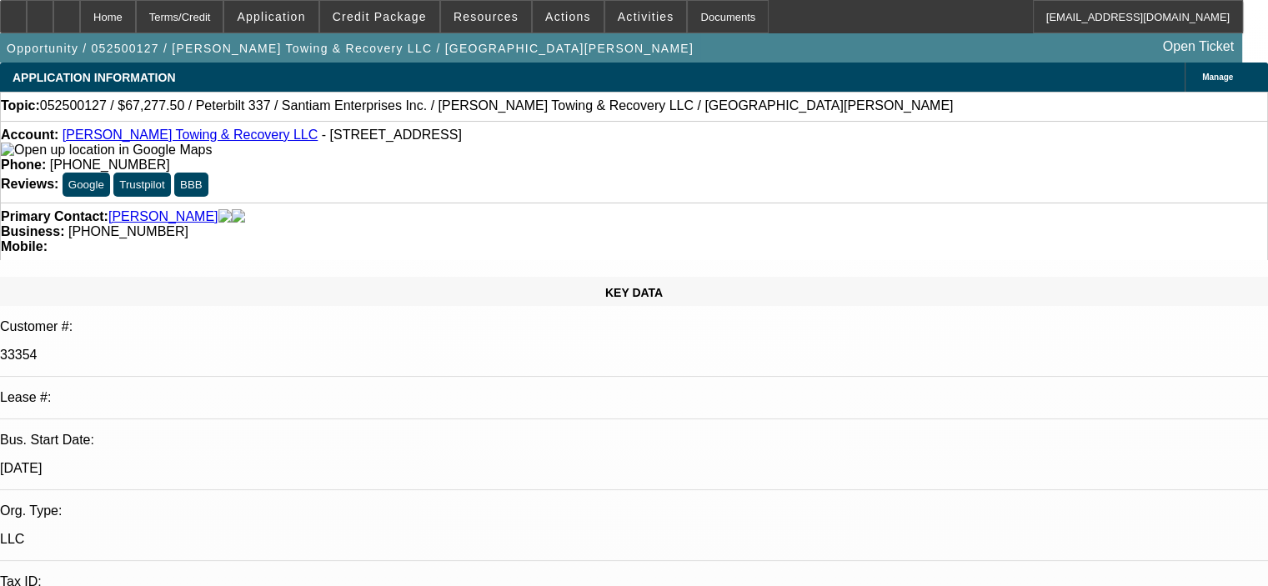
select select "2"
select select "6"
select select "1"
select select "2"
select select "6"
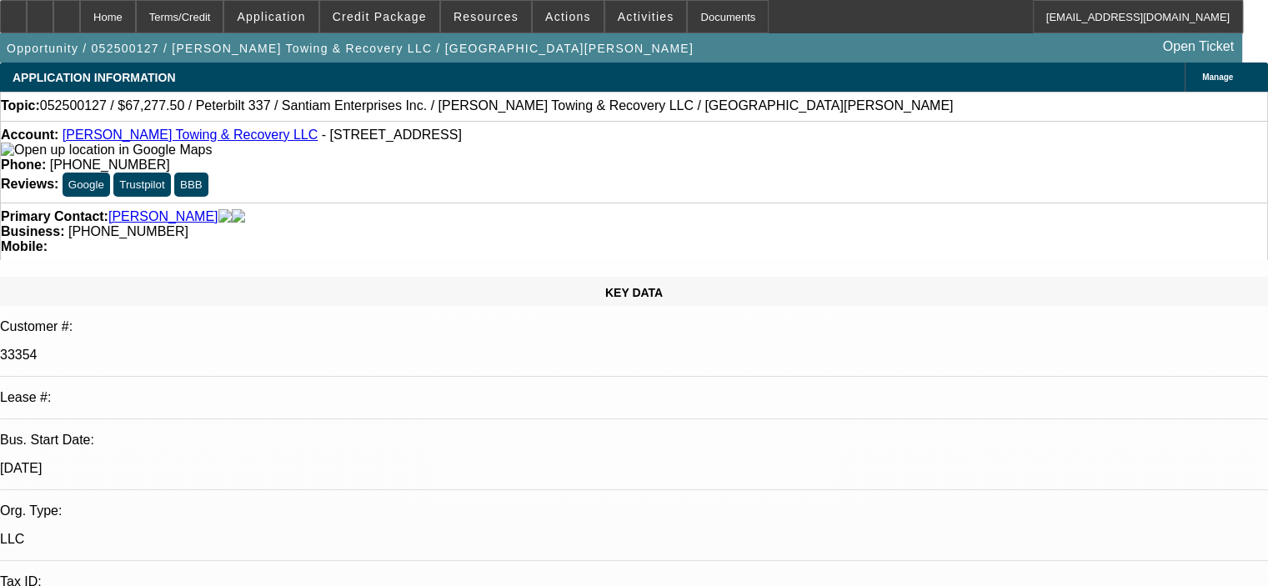
select select "1"
select select "2"
select select "6"
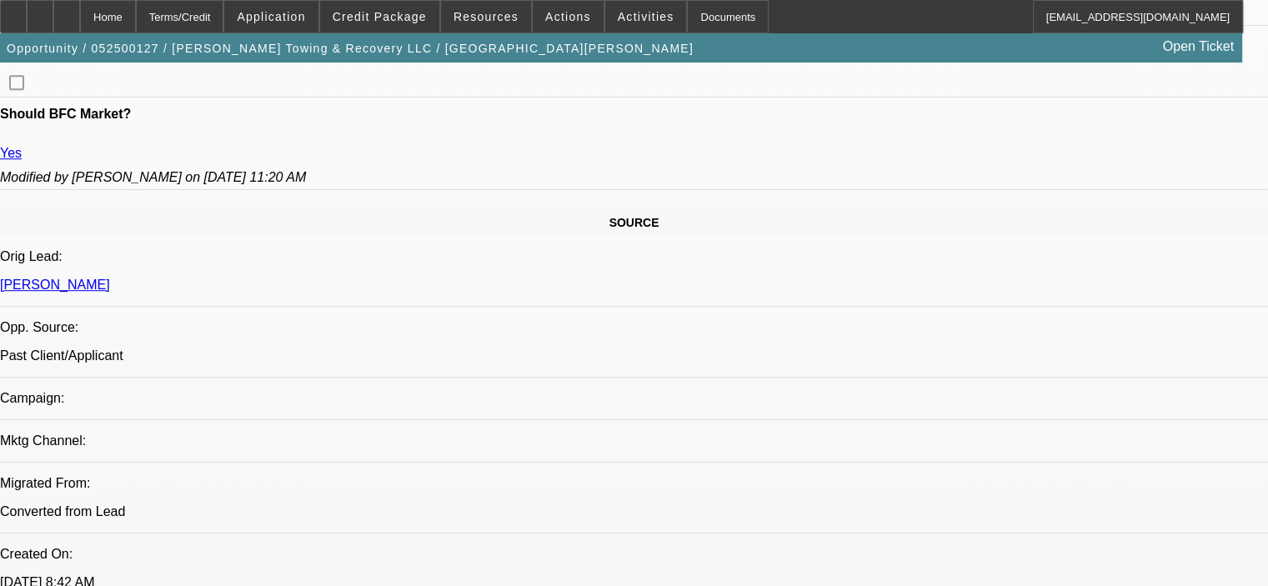
scroll to position [1001, 0]
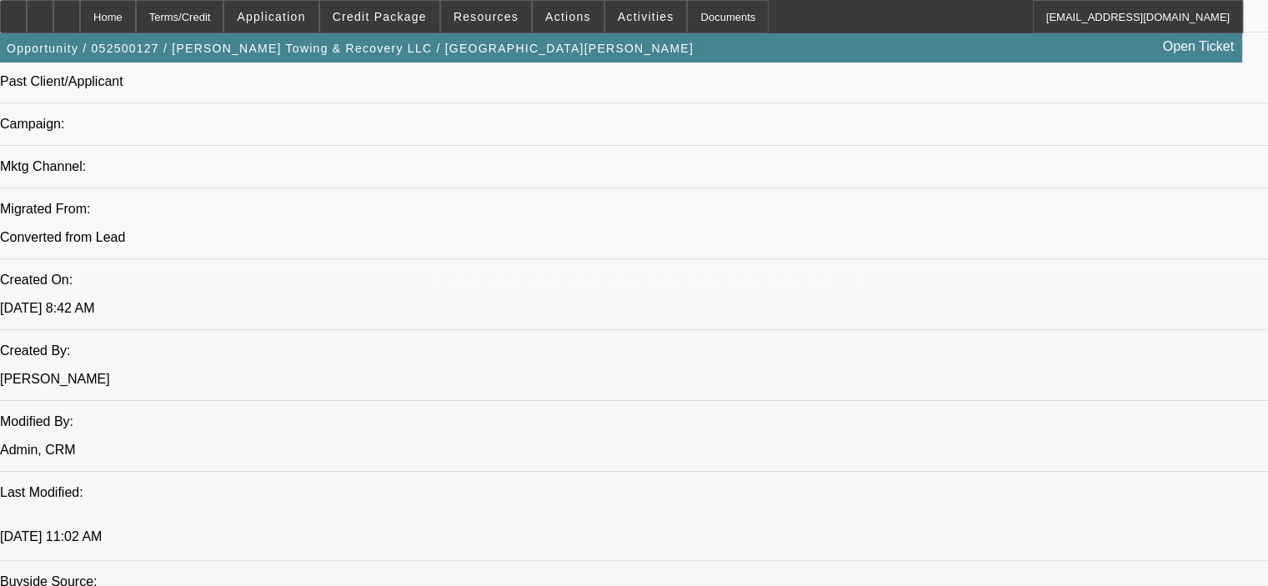
scroll to position [1168, 0]
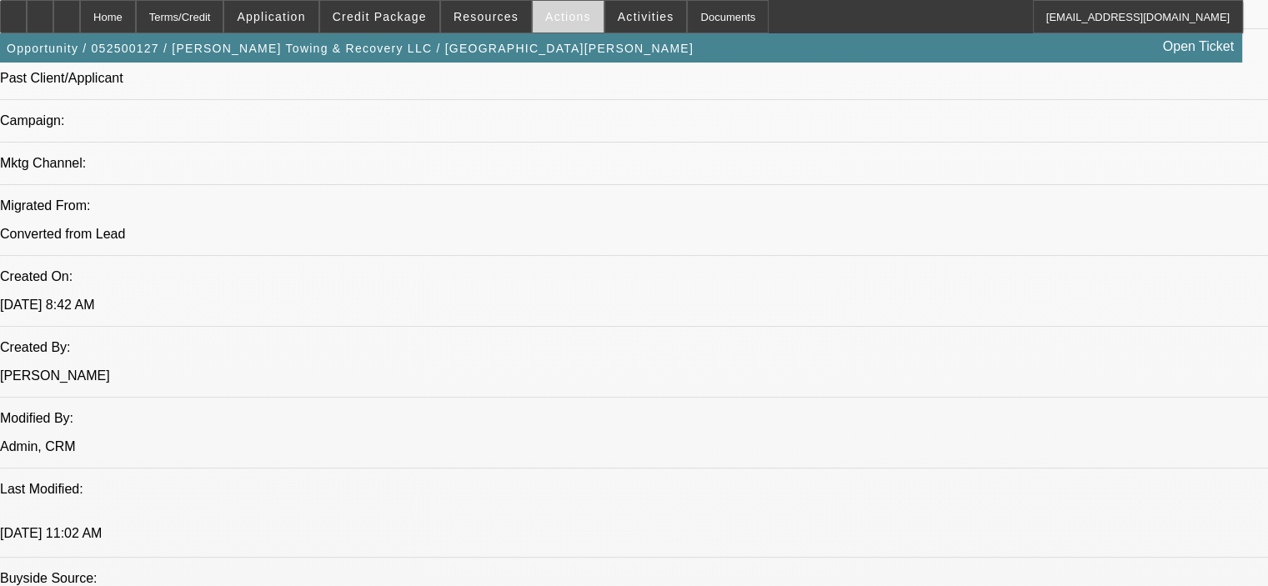
click at [548, 23] on span at bounding box center [568, 17] width 71 height 40
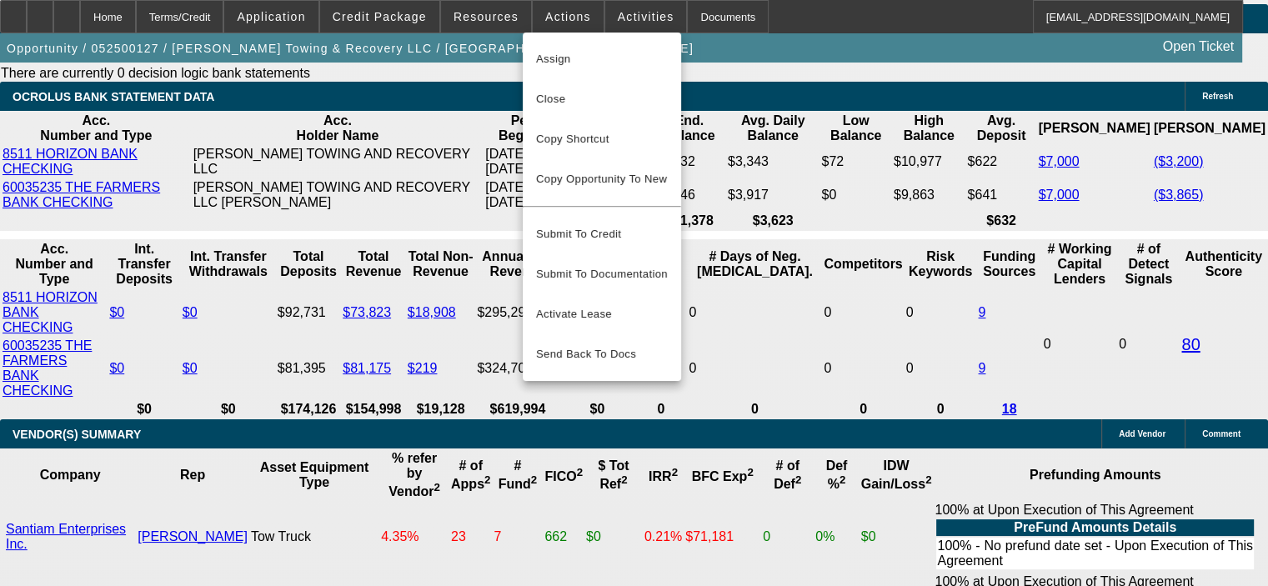
scroll to position [3253, 0]
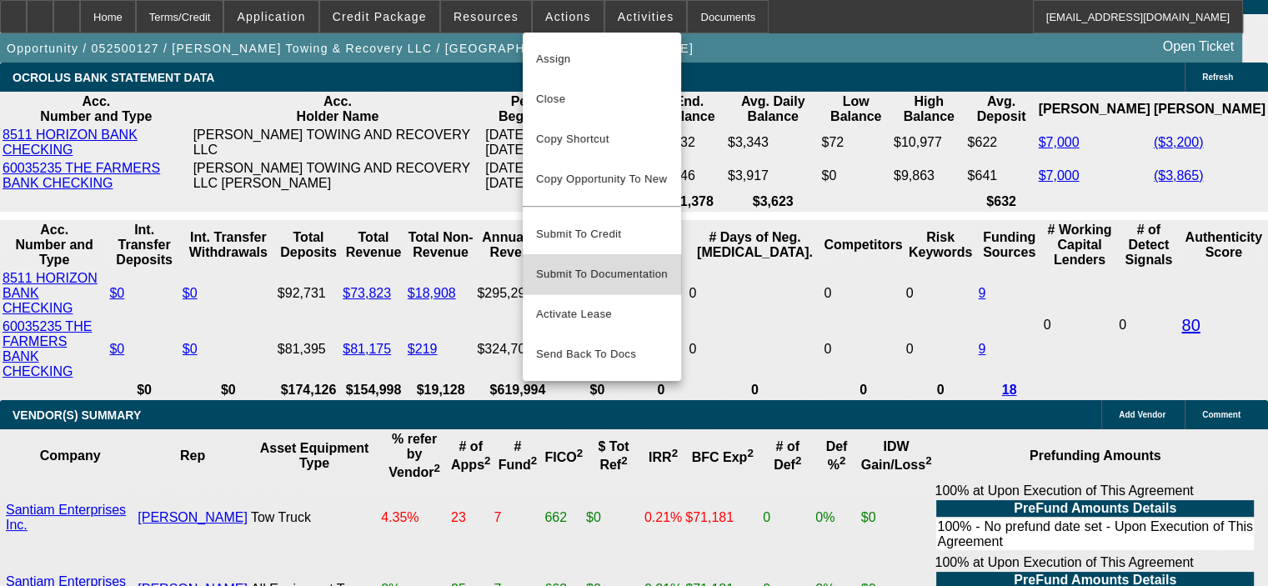
click at [594, 264] on span "Submit To Documentation" at bounding box center [602, 274] width 132 height 20
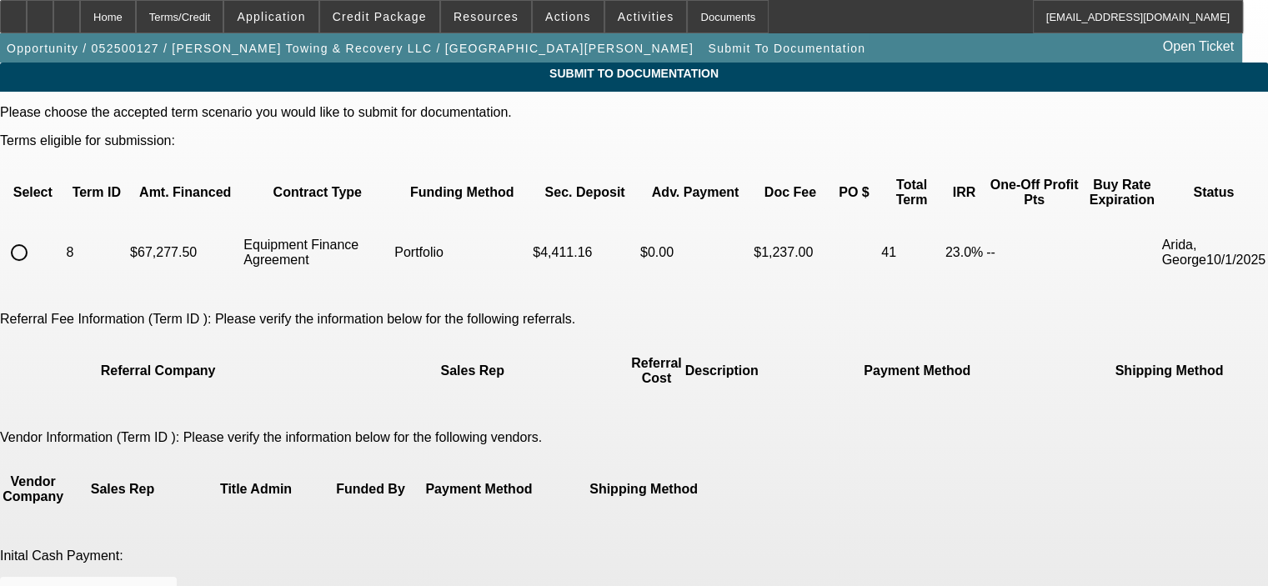
click at [36, 236] on input "radio" at bounding box center [19, 252] width 33 height 33
radio input "true"
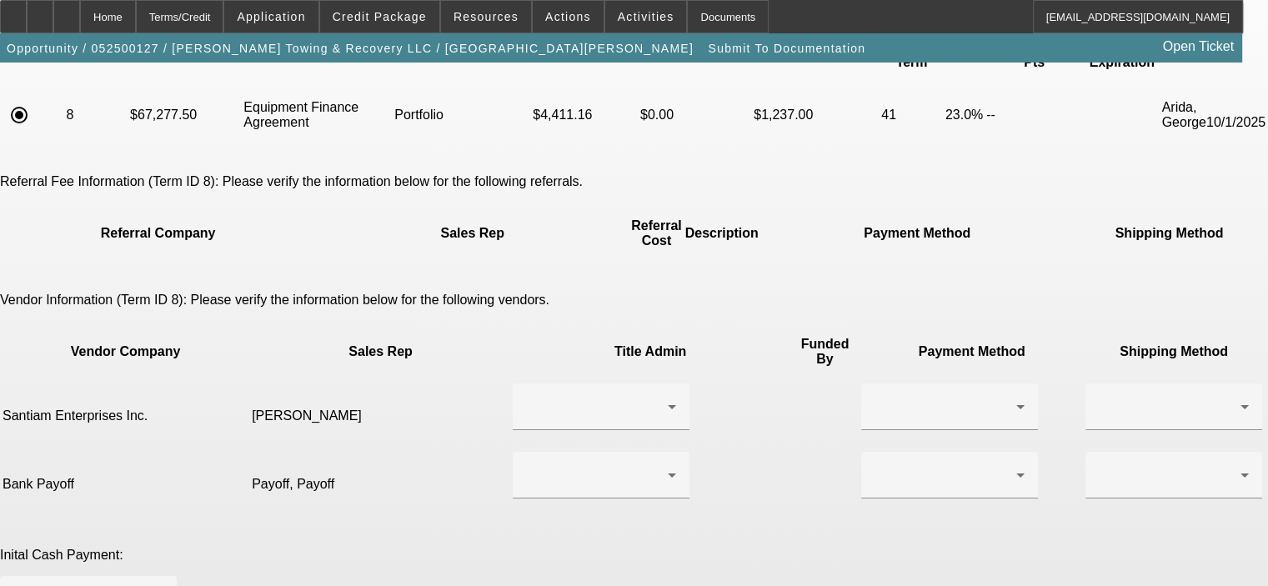
scroll to position [167, 0]
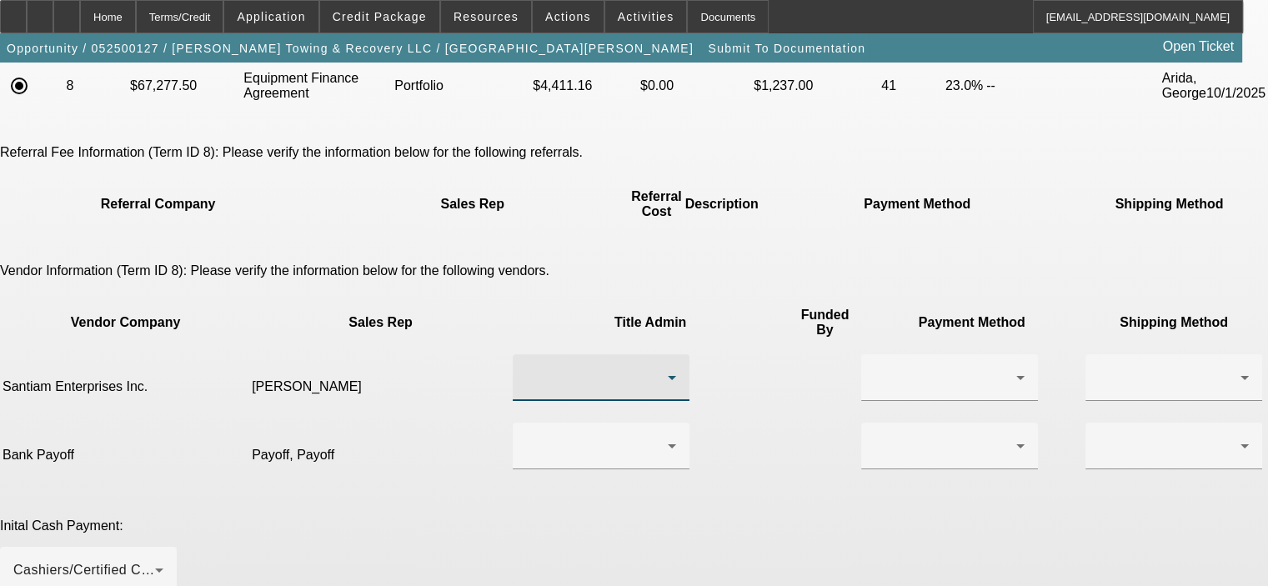
click at [662, 368] on icon at bounding box center [672, 378] width 20 height 20
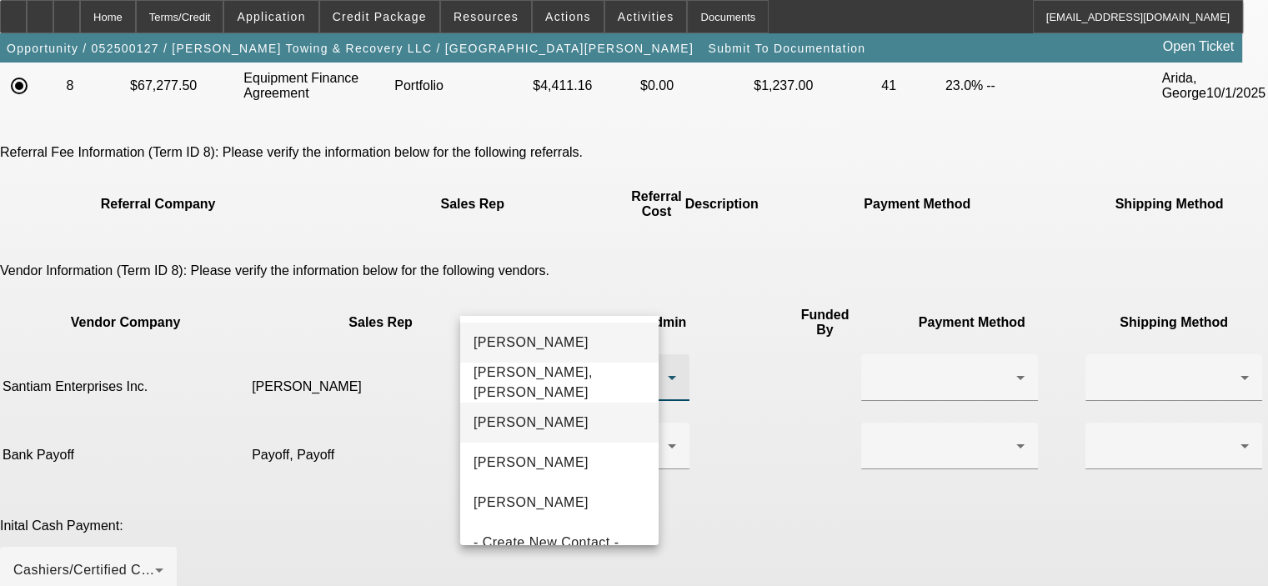
click at [582, 416] on mat-option "Wagner, Mike" at bounding box center [559, 423] width 198 height 40
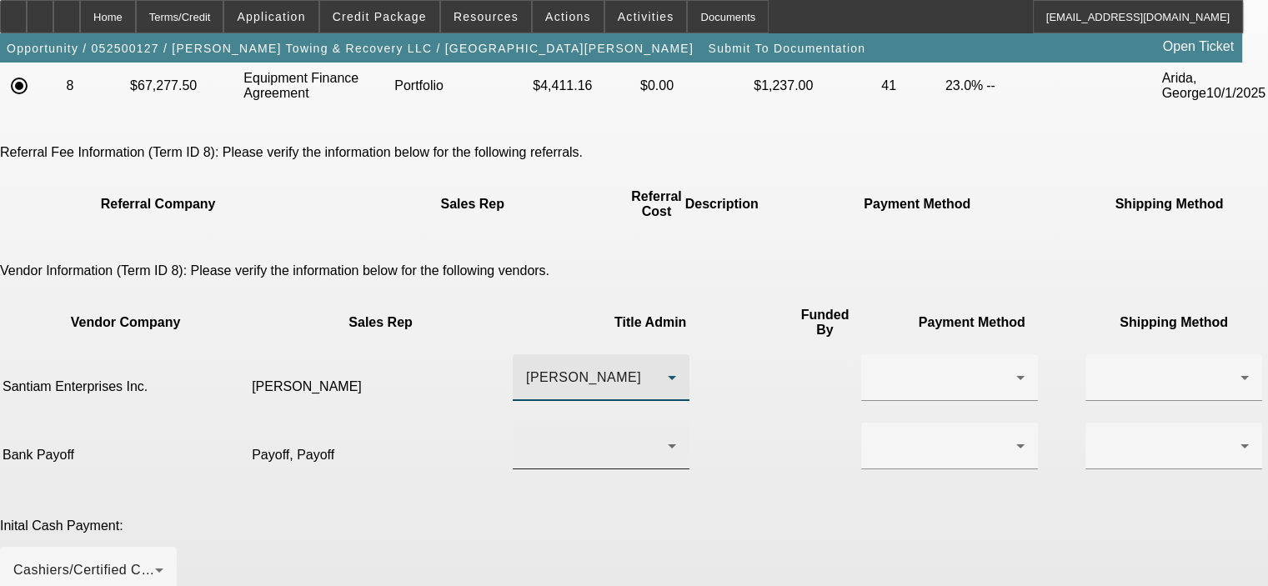
click at [610, 436] on div at bounding box center [597, 446] width 142 height 20
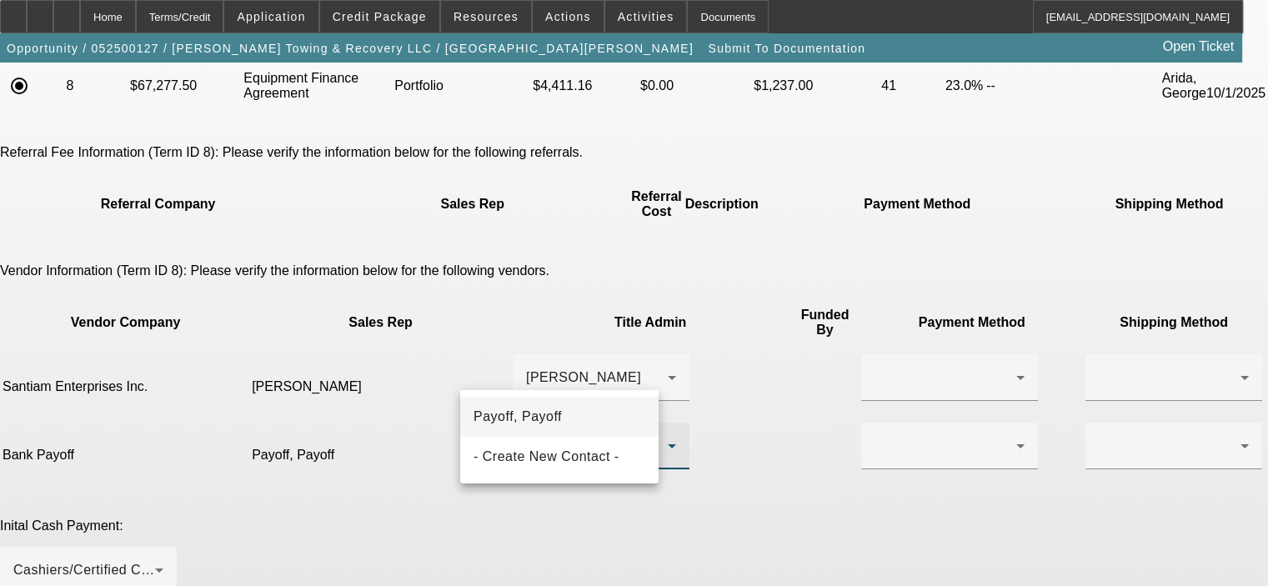
click at [580, 426] on mat-option "Payoff, Payoff" at bounding box center [559, 417] width 198 height 40
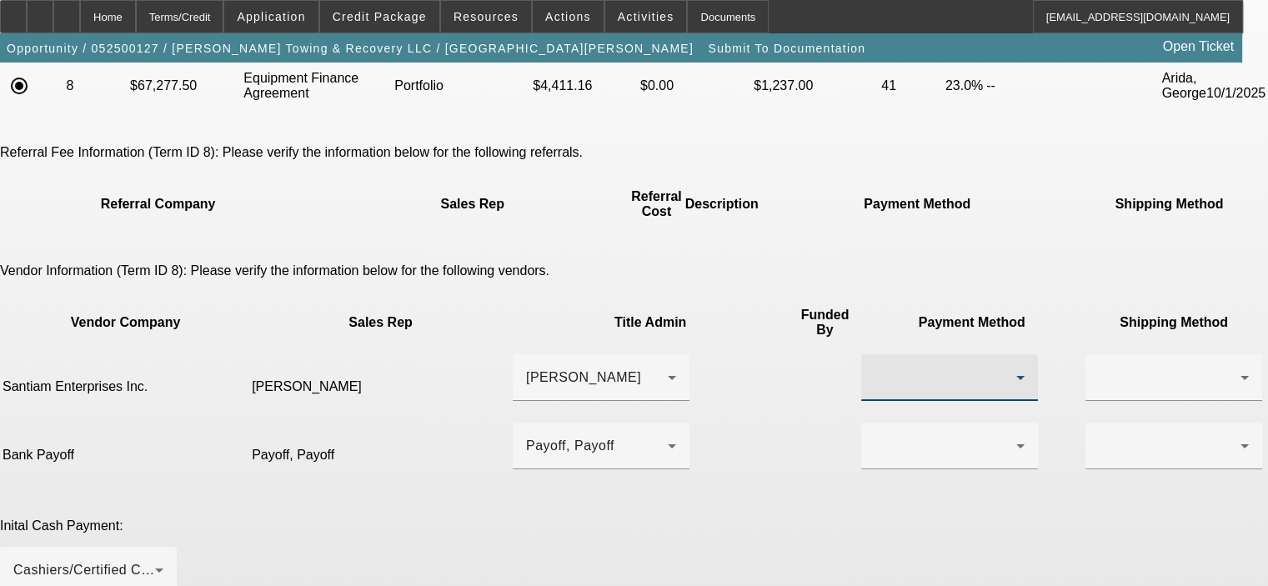
click at [875, 368] on div at bounding box center [946, 378] width 142 height 20
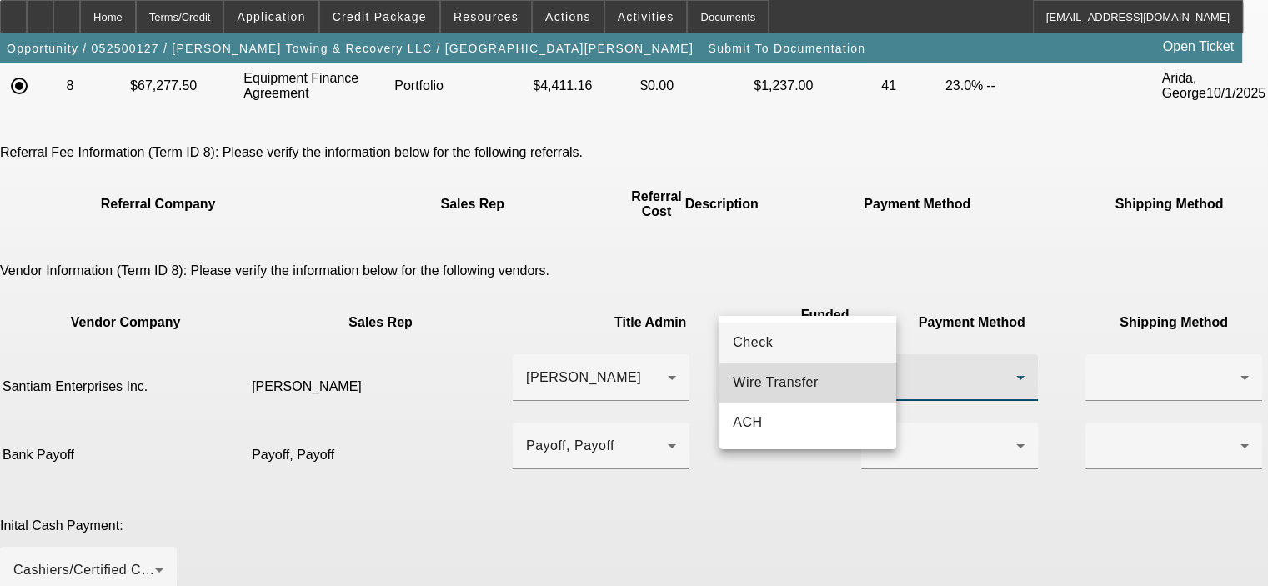
click at [819, 384] on mat-option "Wire Transfer" at bounding box center [808, 383] width 177 height 40
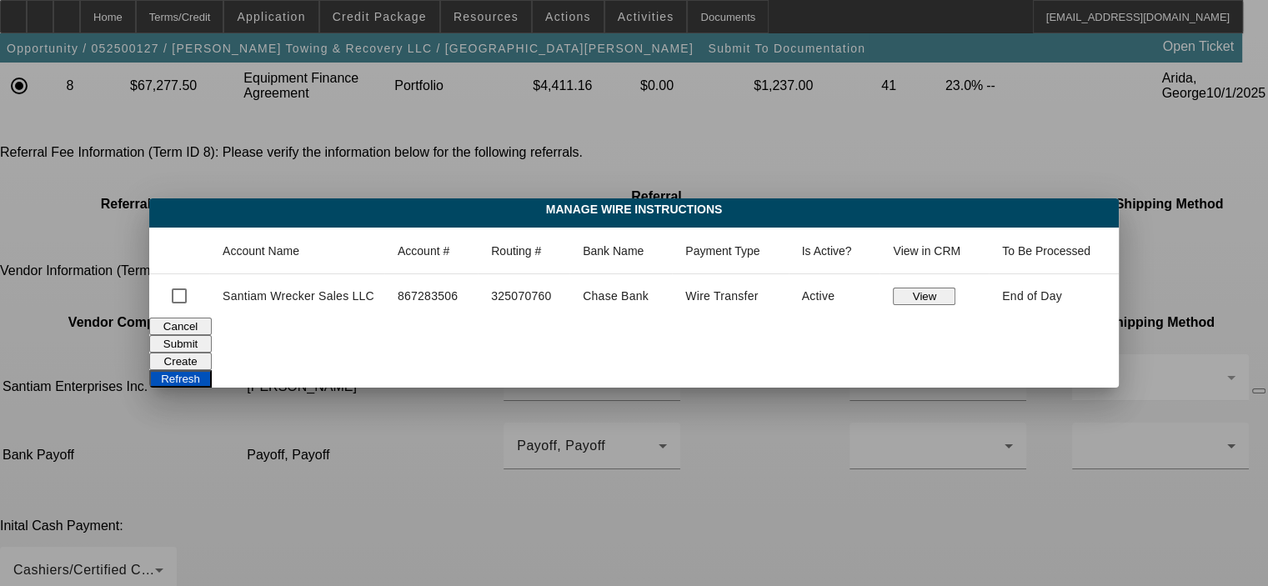
click at [212, 353] on button "Create" at bounding box center [180, 362] width 63 height 18
click at [212, 370] on button "Refresh" at bounding box center [180, 379] width 63 height 18
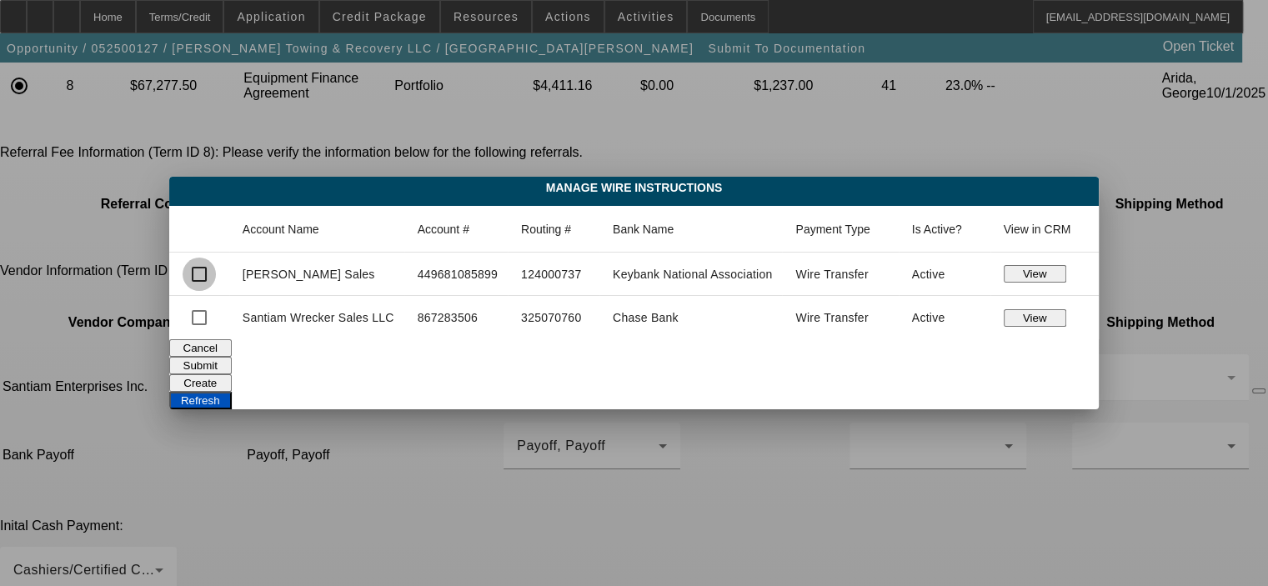
click at [193, 275] on input "checkbox" at bounding box center [199, 274] width 33 height 33
checkbox input "true"
click at [232, 357] on button "Submit" at bounding box center [200, 366] width 63 height 18
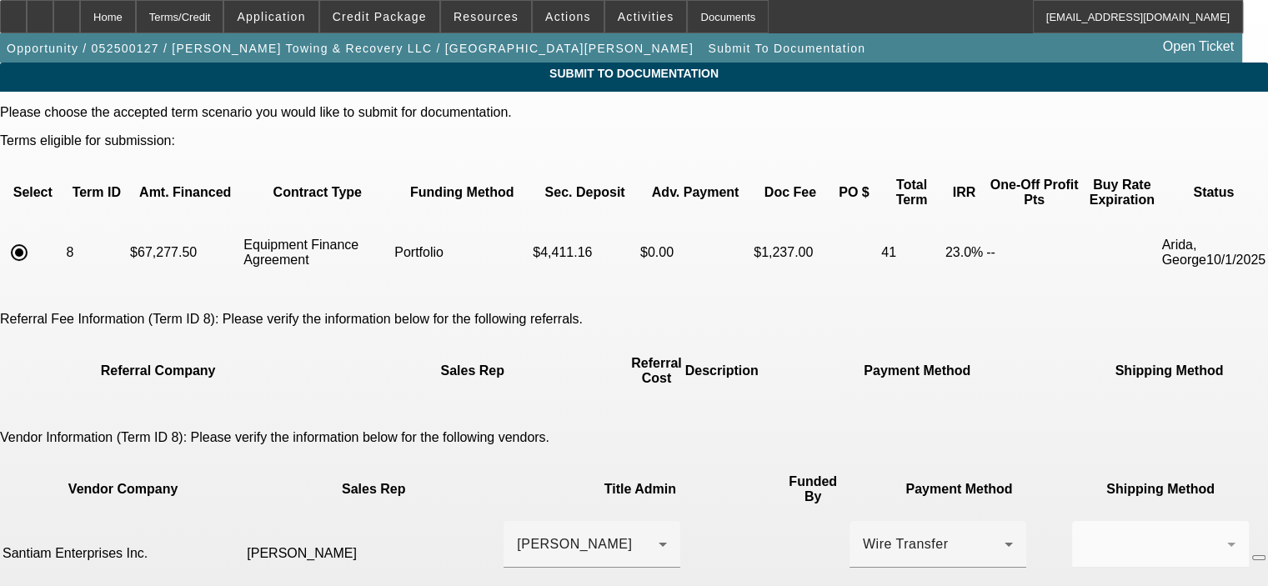
scroll to position [167, 0]
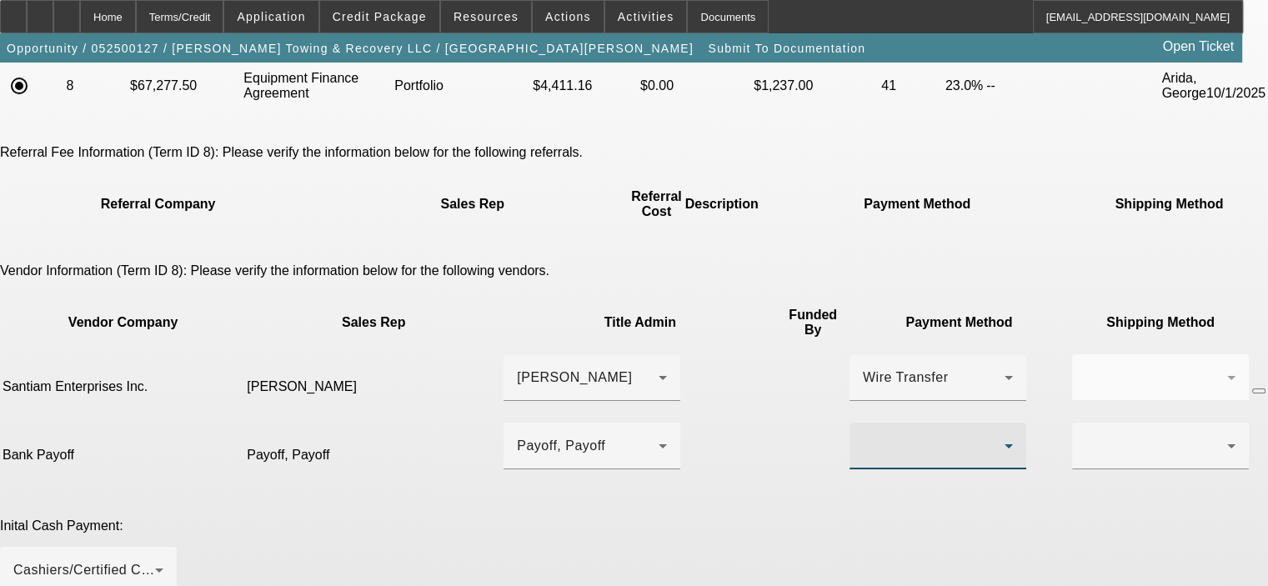
click at [863, 436] on div at bounding box center [934, 446] width 142 height 20
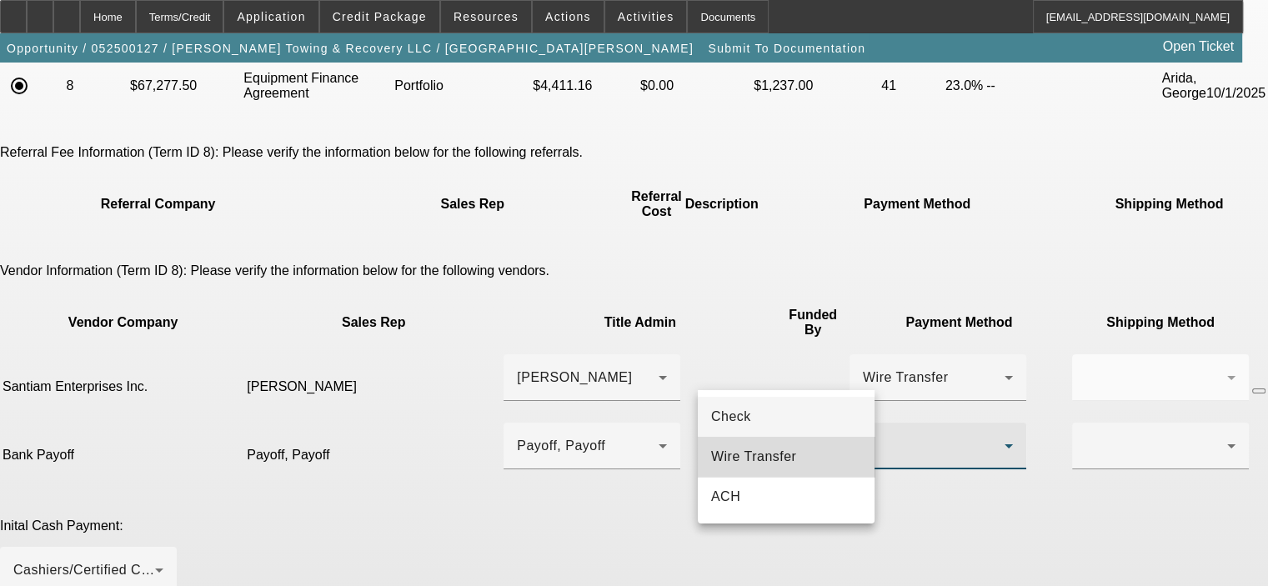
click at [791, 450] on span "Wire Transfer" at bounding box center [754, 457] width 86 height 20
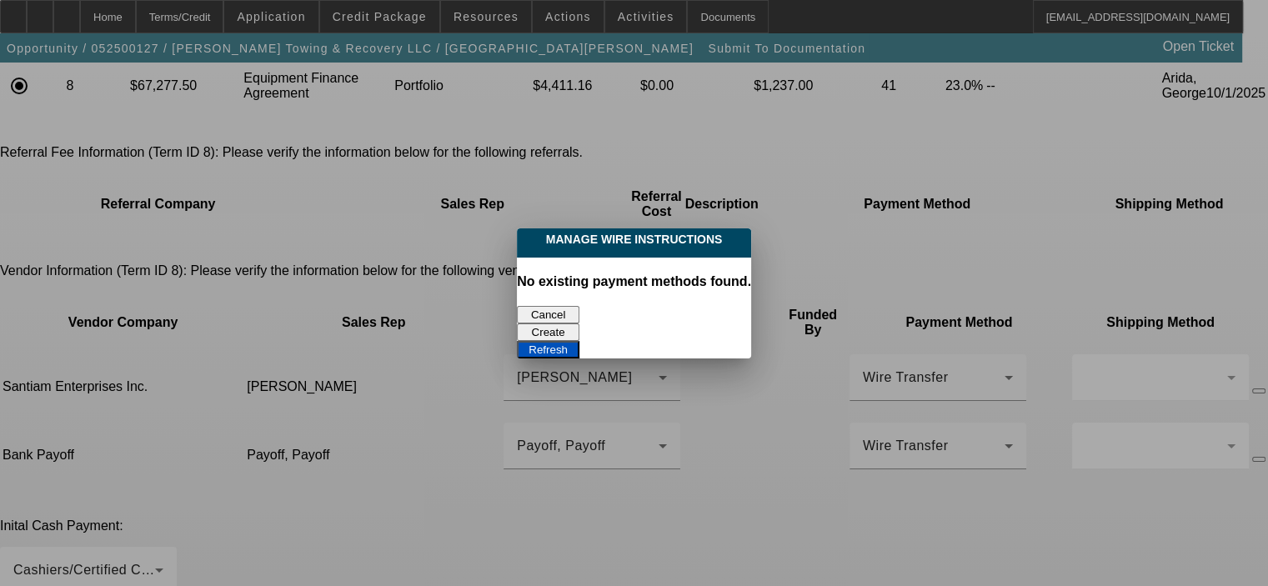
click at [580, 324] on button "Create" at bounding box center [548, 333] width 63 height 18
click at [580, 341] on button "Refresh" at bounding box center [548, 350] width 63 height 18
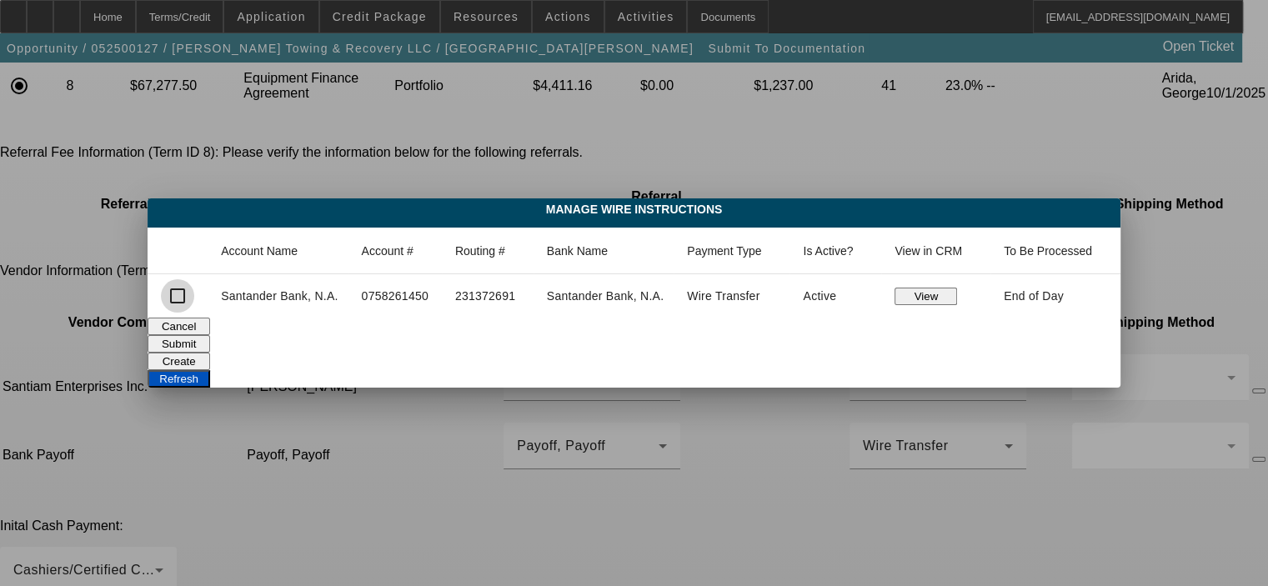
click at [178, 295] on input "checkbox" at bounding box center [177, 295] width 33 height 33
checkbox input "true"
click at [210, 335] on button "Submit" at bounding box center [179, 344] width 63 height 18
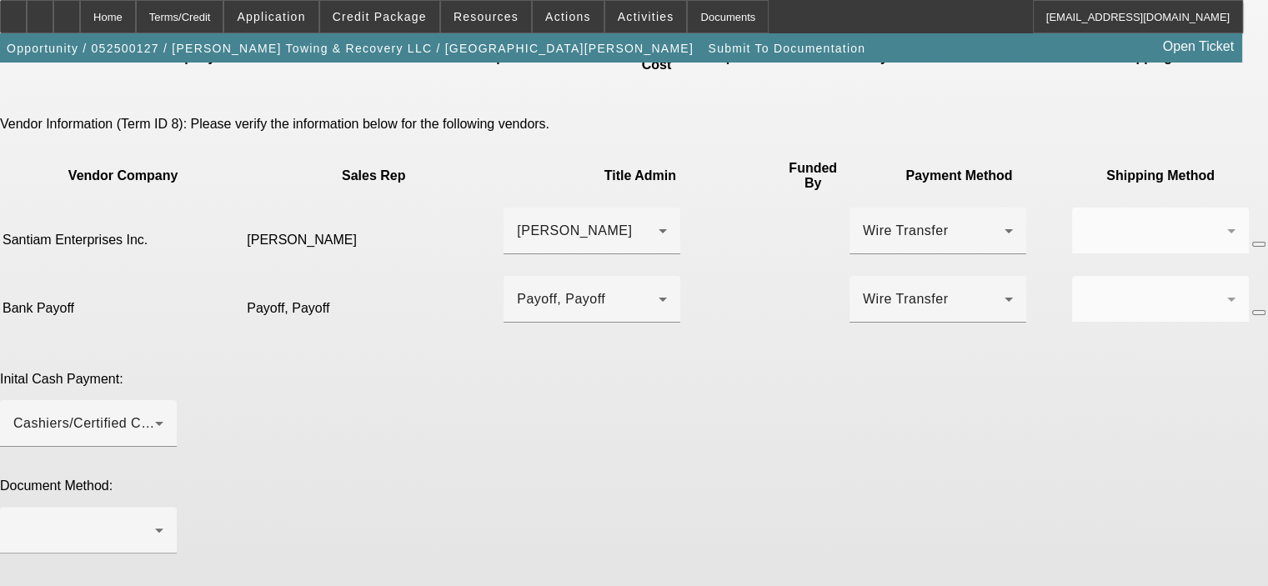
scroll to position [334, 0]
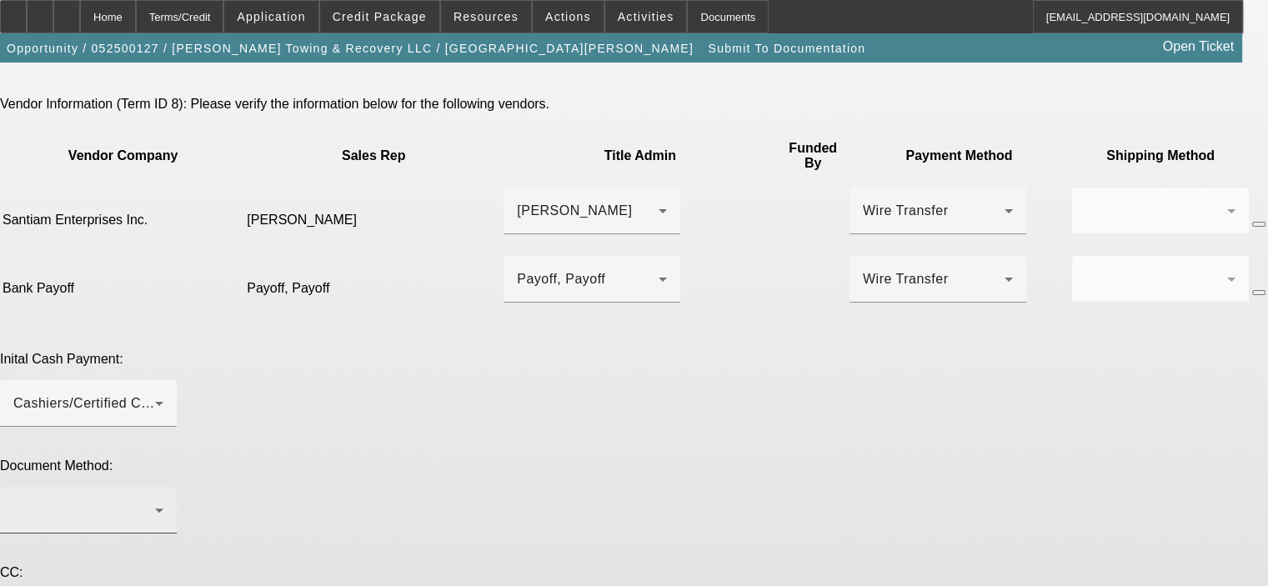
click at [155, 500] on div at bounding box center [84, 510] width 142 height 20
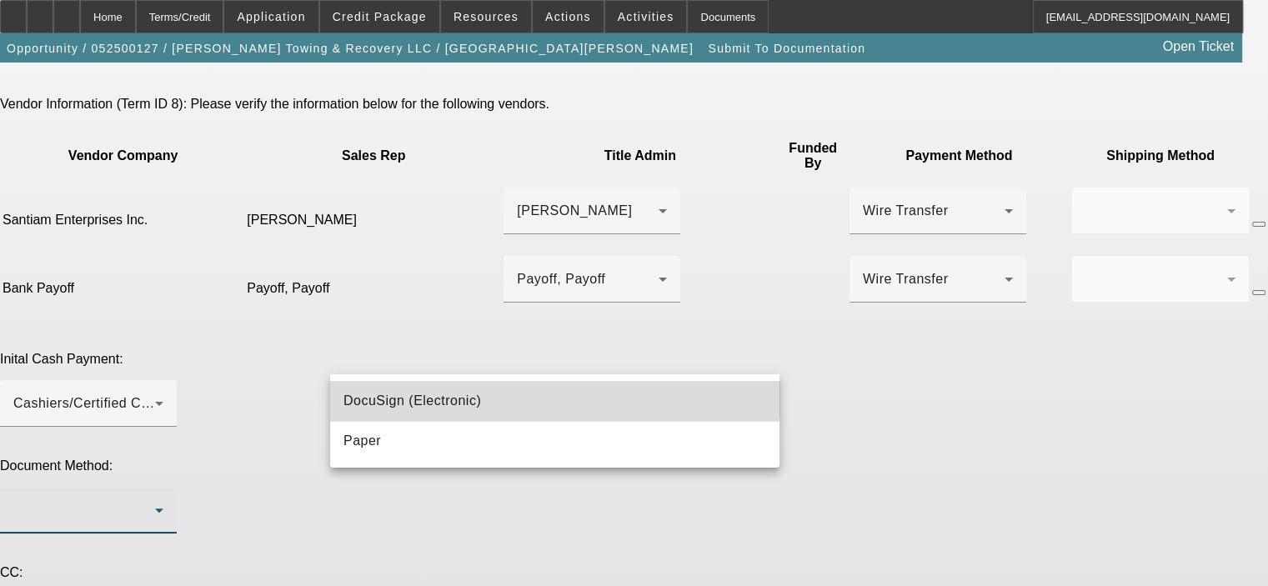
click at [540, 392] on mat-option "DocuSign (Electronic)" at bounding box center [555, 401] width 450 height 40
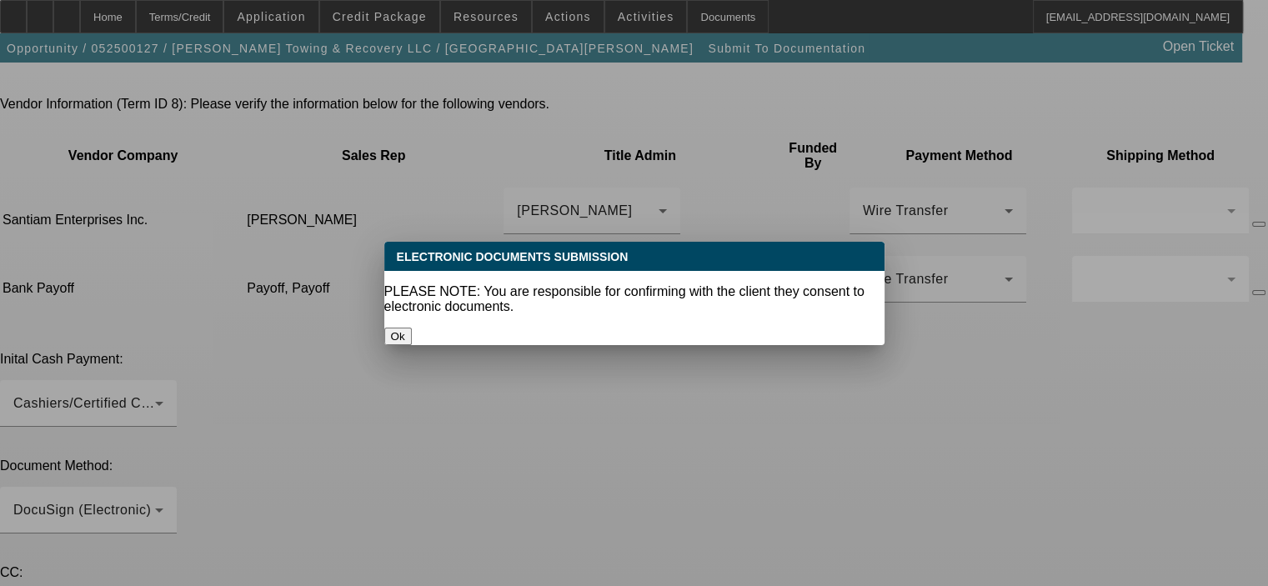
click at [412, 328] on button "Ok" at bounding box center [398, 337] width 28 height 18
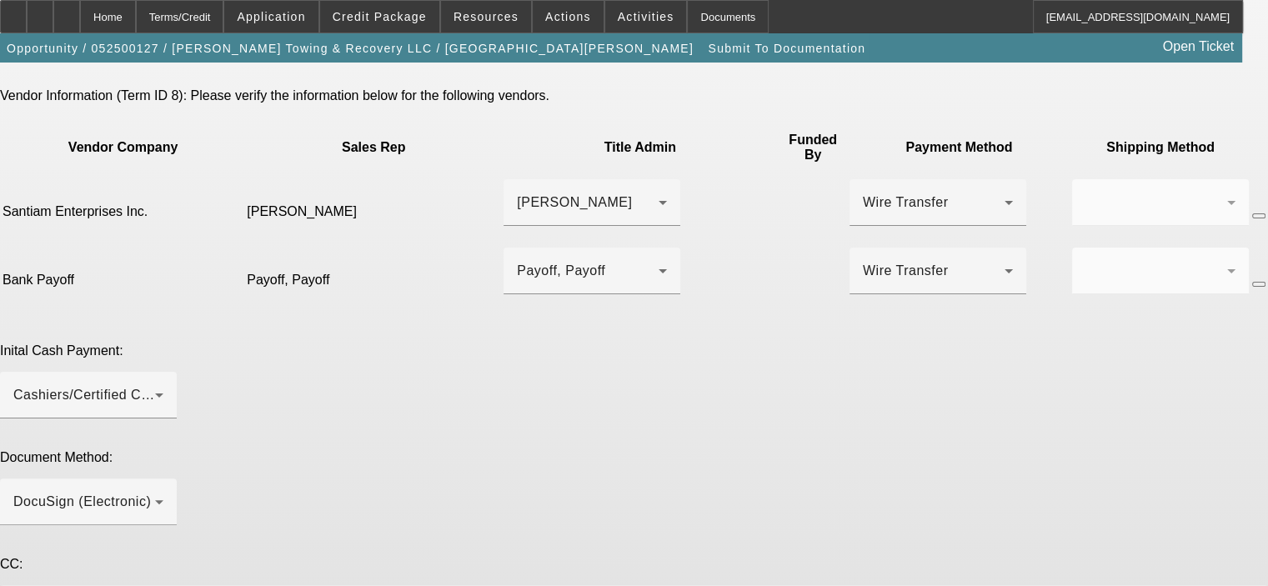
scroll to position [368, 0]
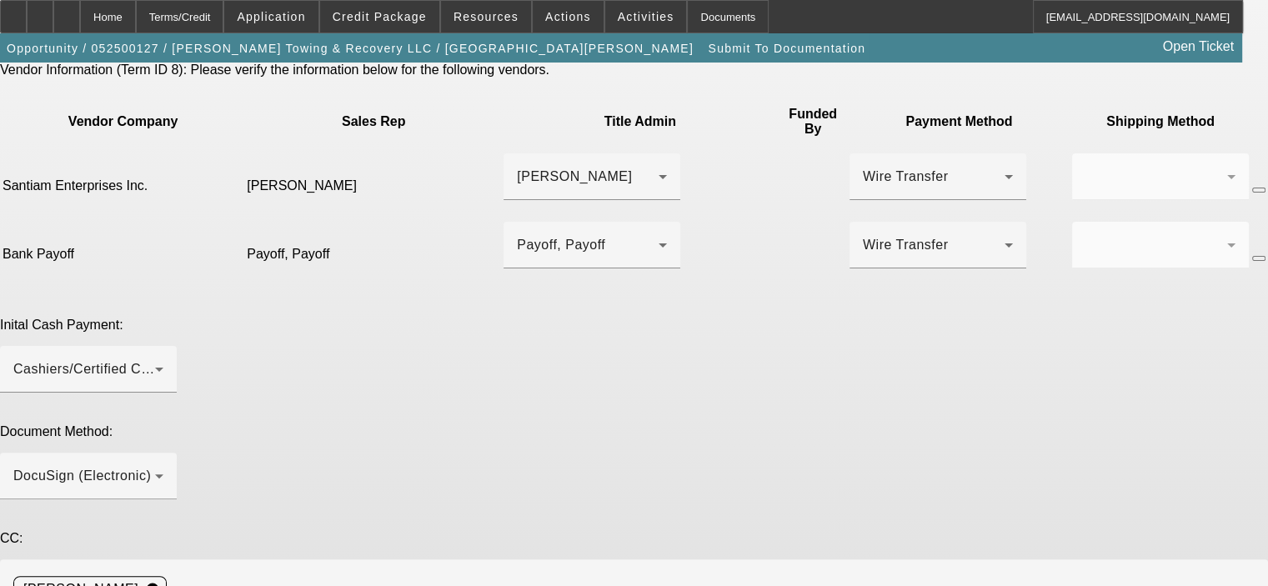
type textarea "Please order the Lemon Squad truck inspection, order the GPS installation and s…"
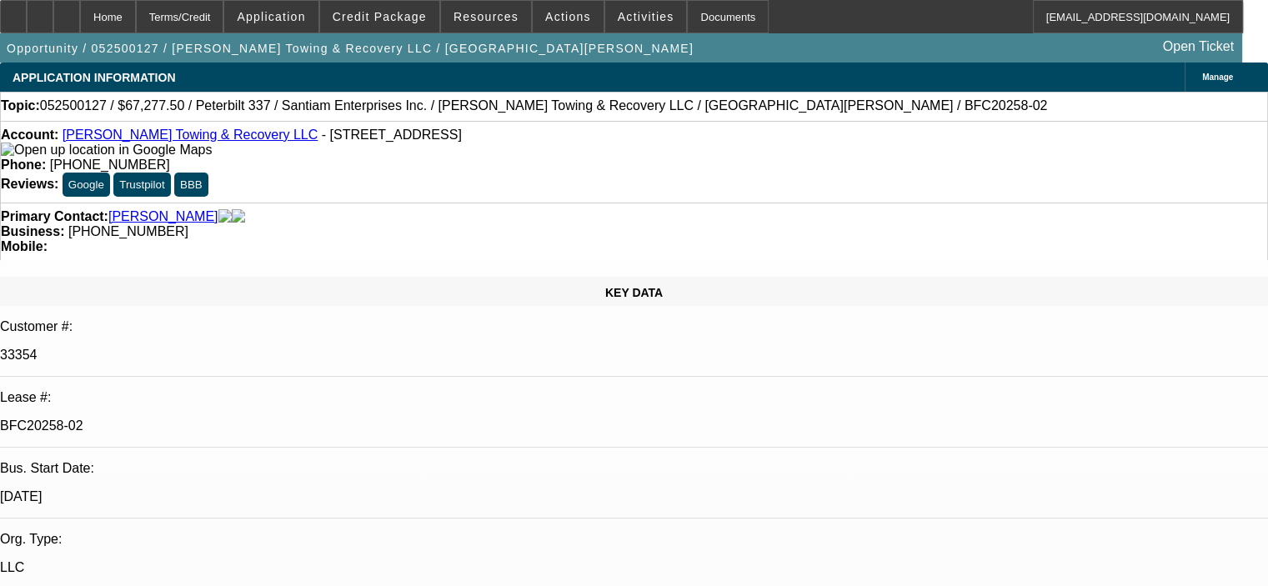
select select "0.15"
select select "2"
select select "0"
select select "6"
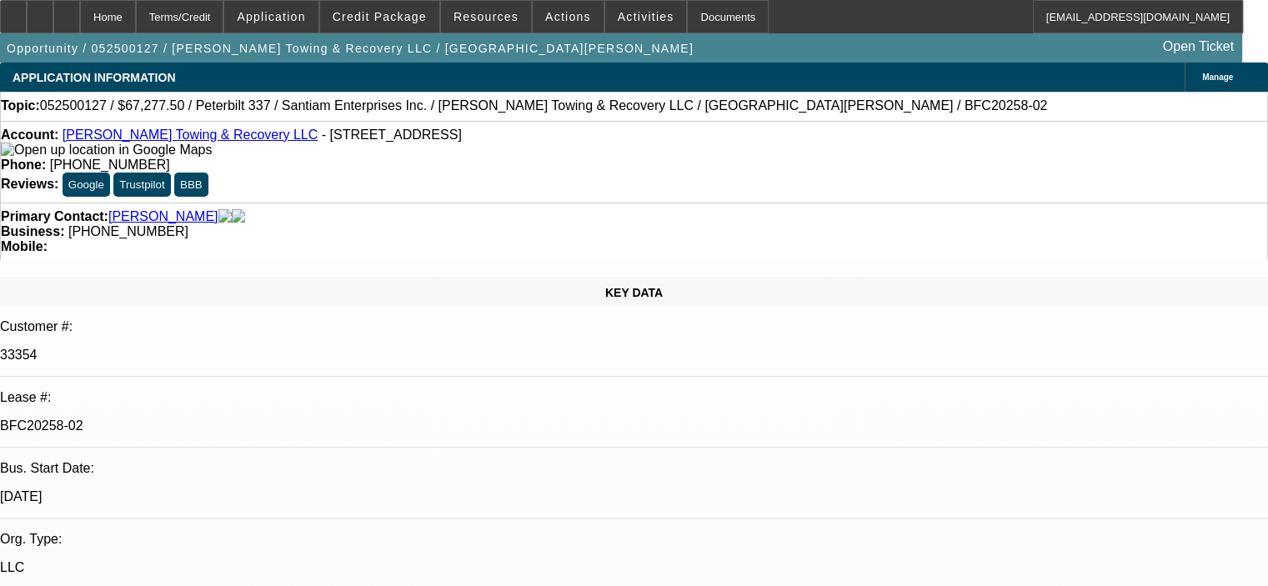
select select "0.15"
select select "2"
select select "0"
select select "6"
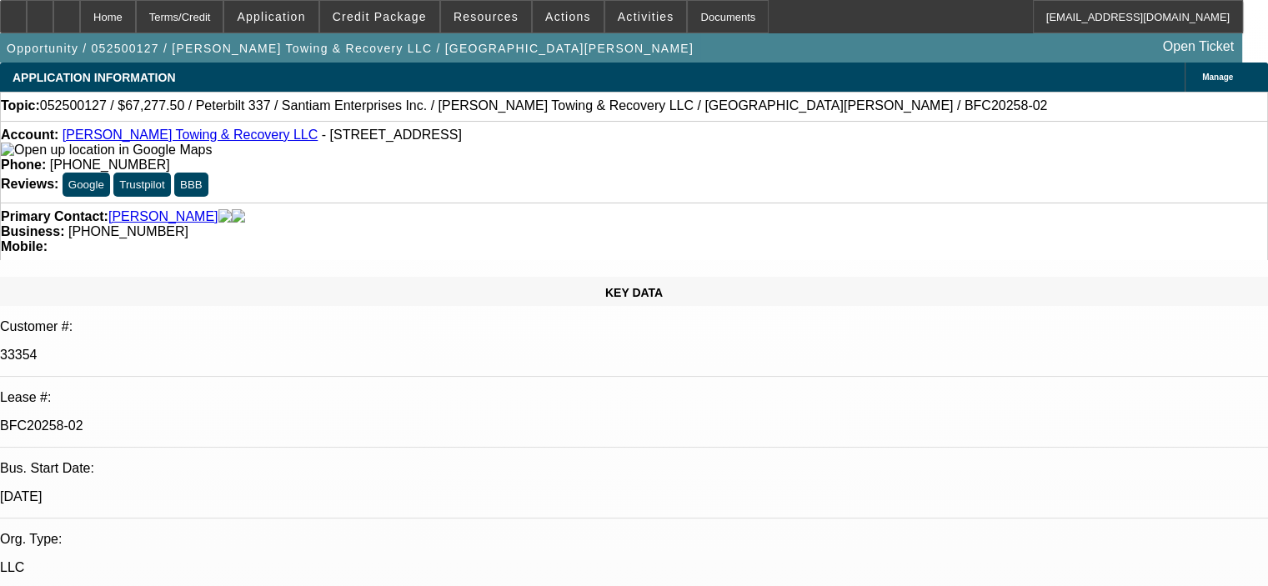
select select "0.15"
select select "2"
select select "0"
select select "6"
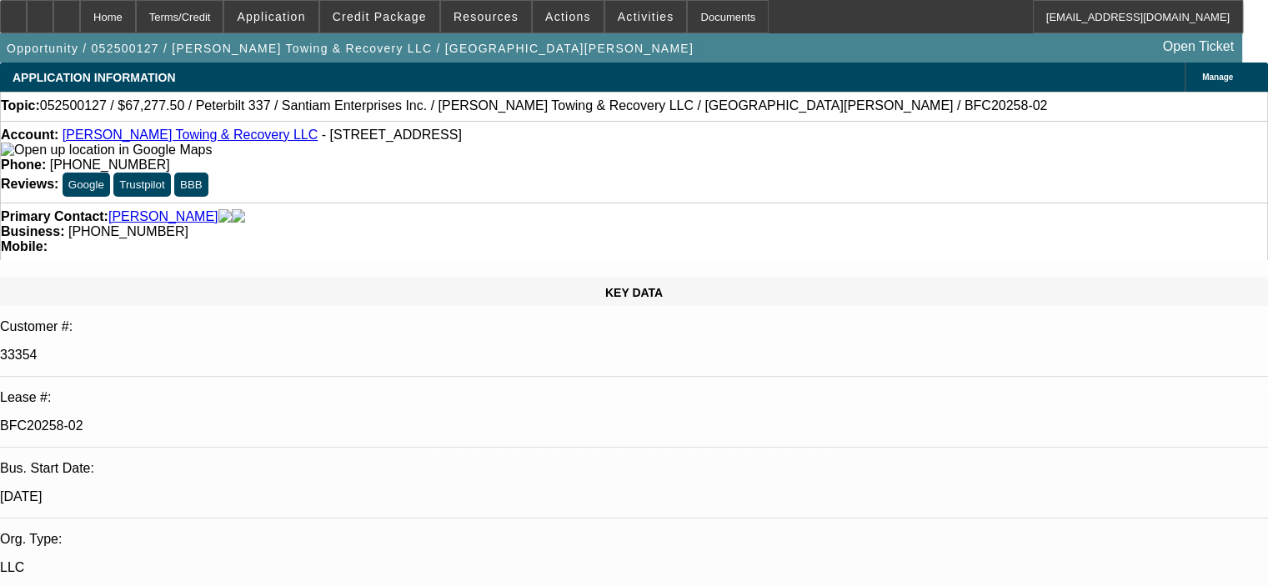
select select "0.15"
select select "2"
select select "0"
select select "6"
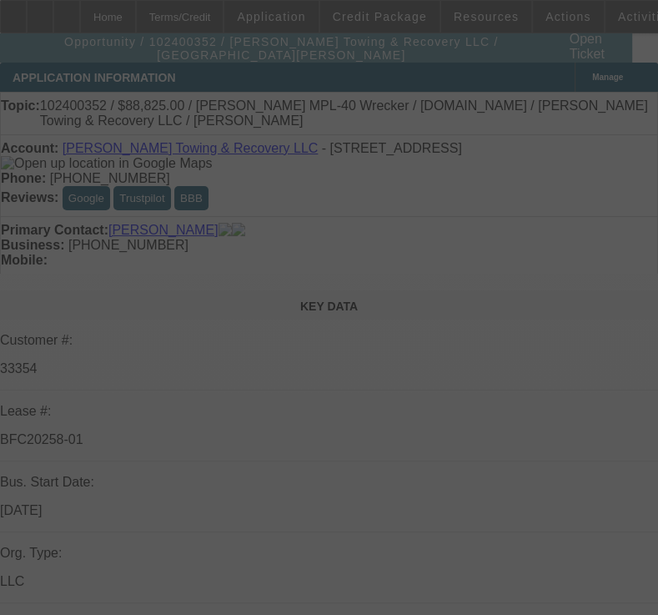
select select "0.15"
select select "2"
select select "0"
select select "6"
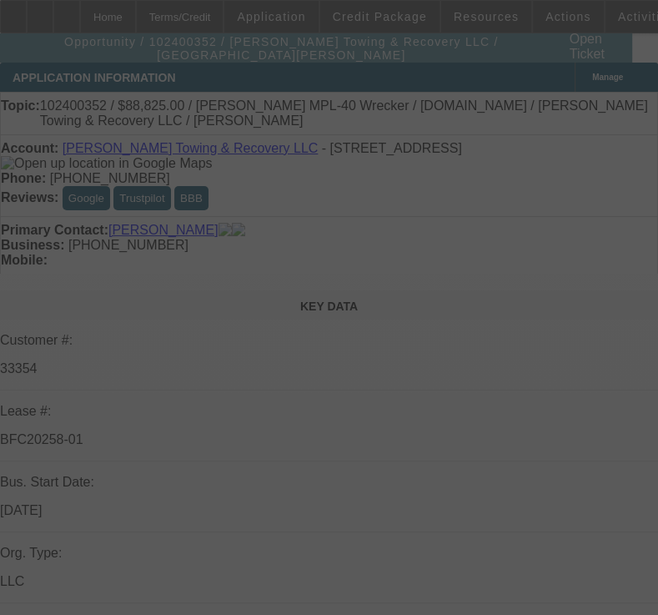
select select "0.15"
select select "2"
select select "0"
select select "6"
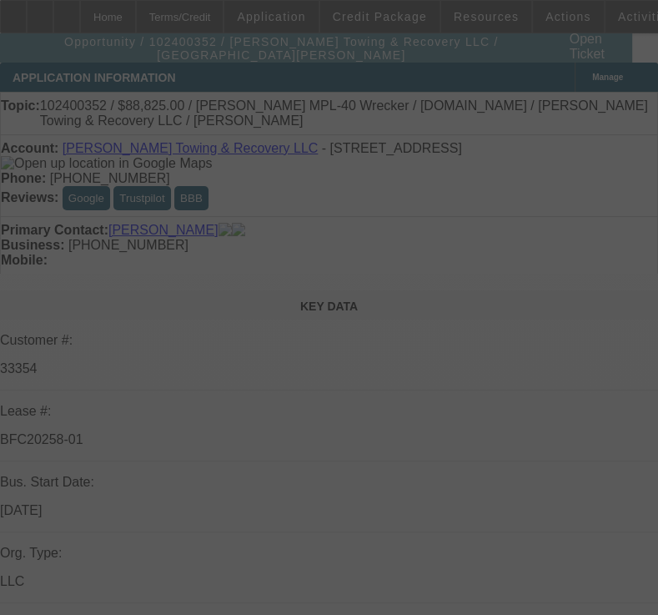
select select "0.15"
select select "2"
select select "0"
select select "6"
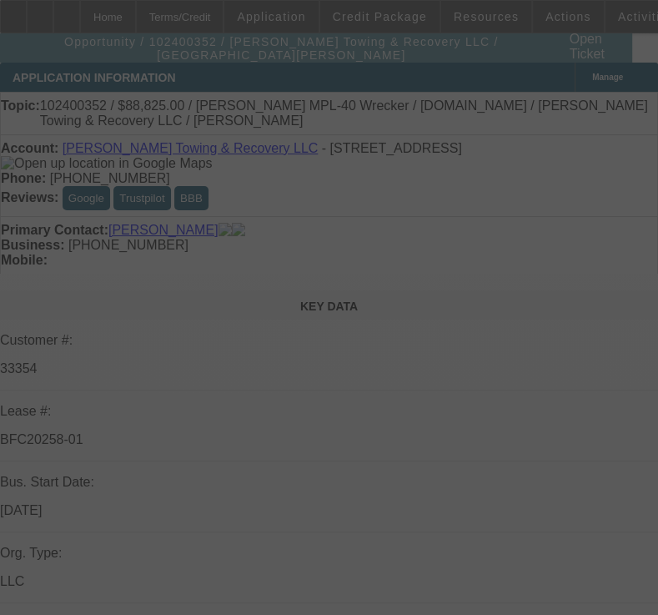
select select "0.15"
select select "2"
select select "0"
select select "6"
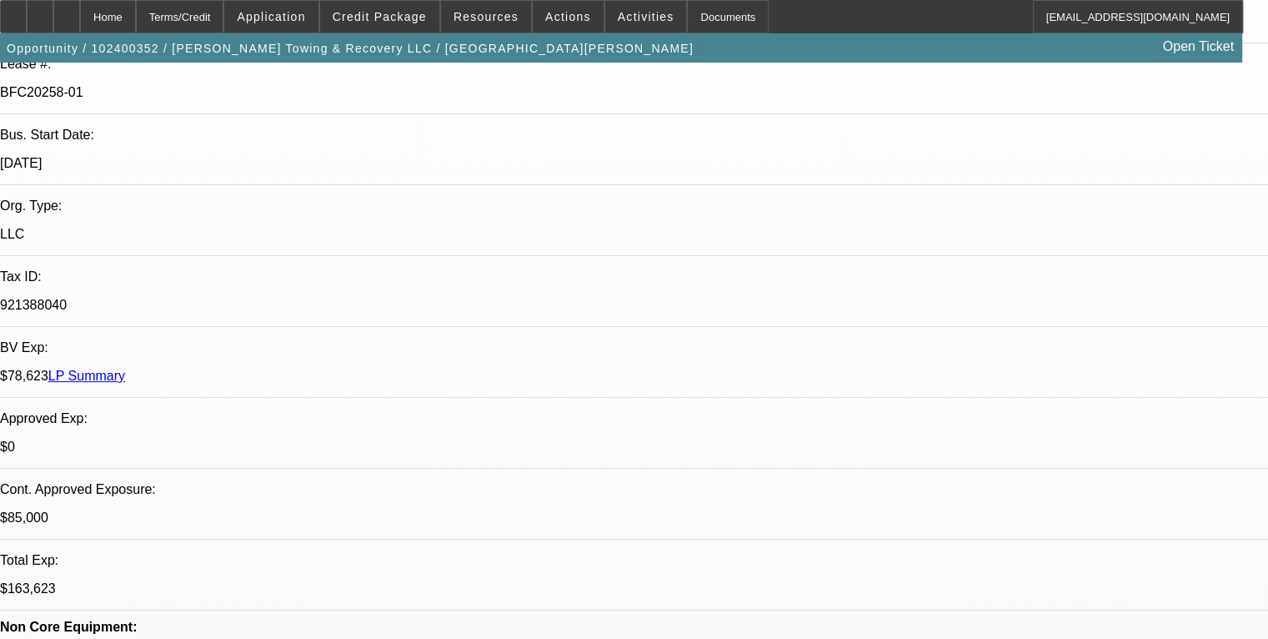
scroll to position [1251, 0]
drag, startPoint x: 1054, startPoint y: 466, endPoint x: 1228, endPoint y: 487, distance: 174.7
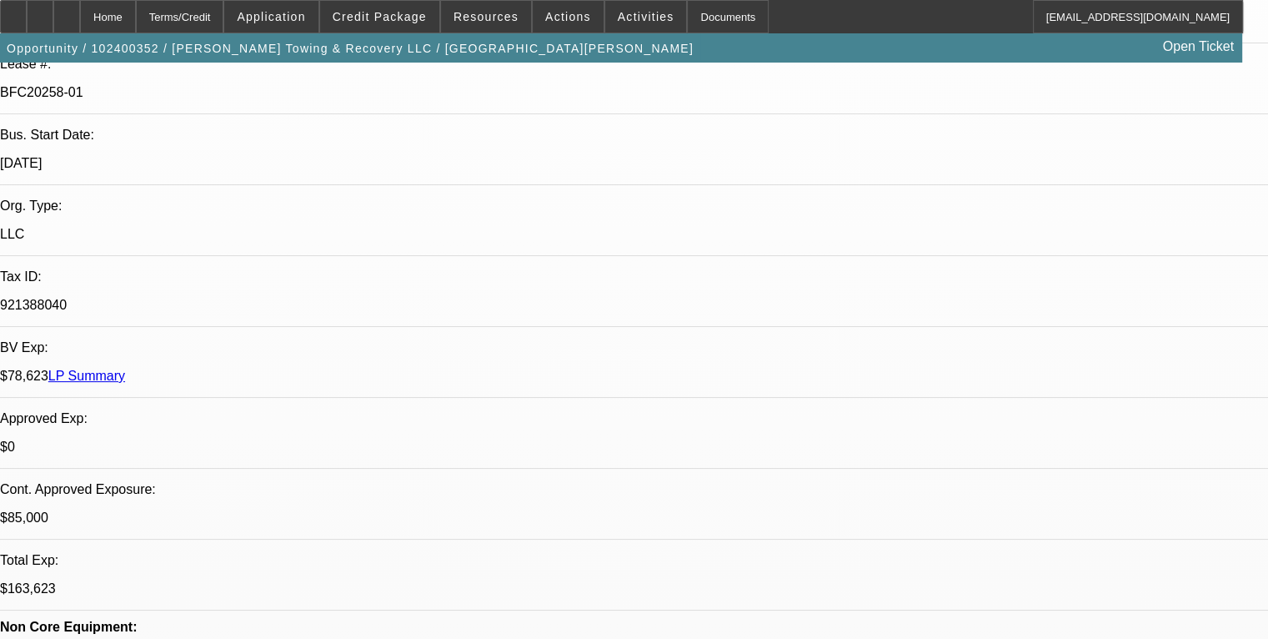
copy td "Please send the ePOAs and DocuSign to Manuel, 765-532-0008, gaetatowing2000@gma…"
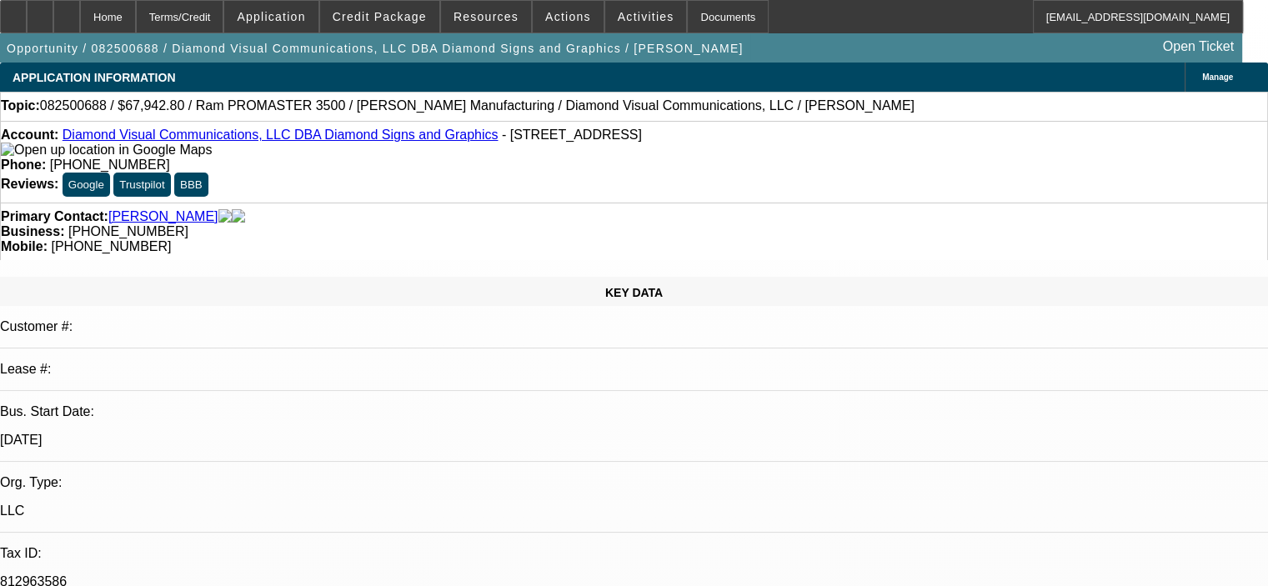
select select "0.1"
select select "0"
select select "3"
select select "0"
select select "6"
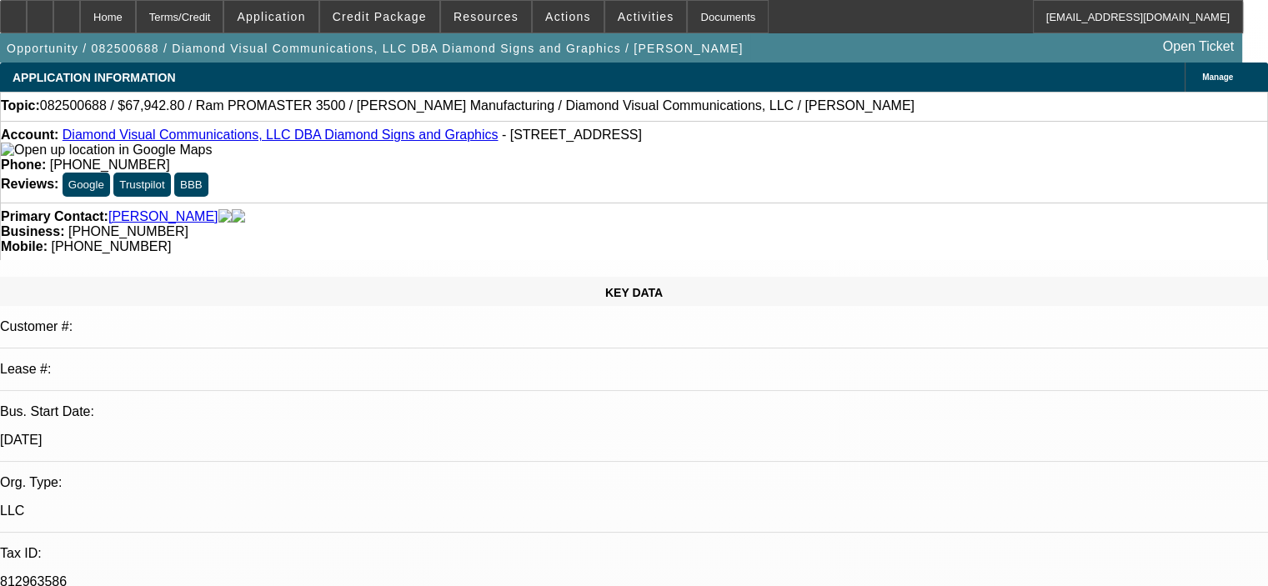
select select "0.1"
select select "0"
select select "3"
select select "0"
select select "6"
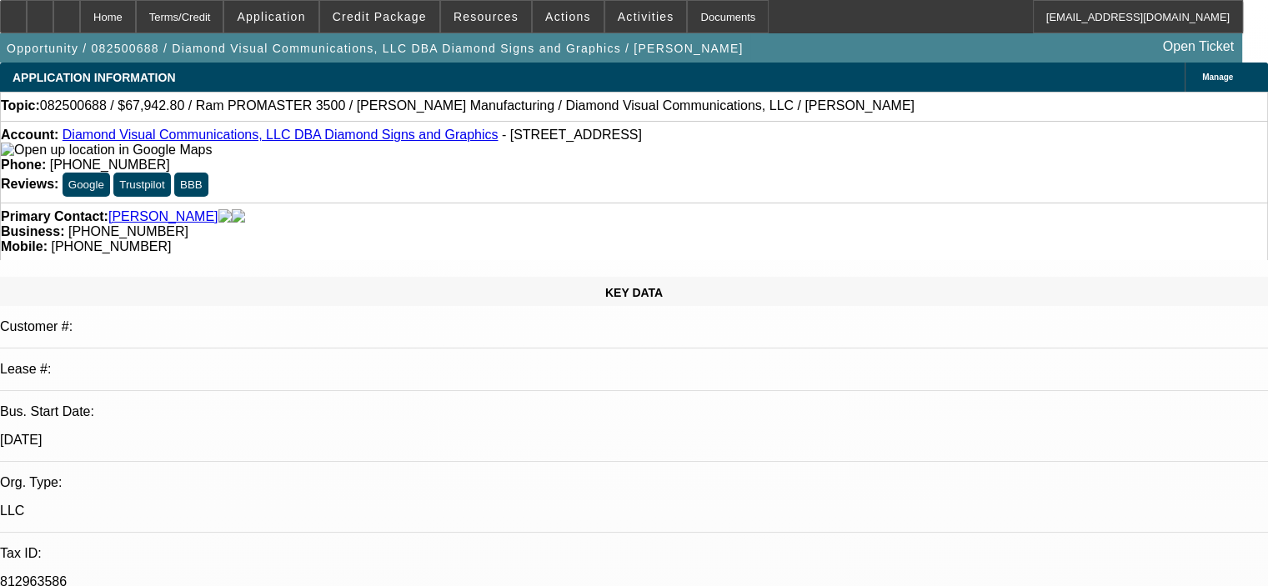
select select "0.1"
select select "0"
select select "3"
select select "0"
select select "6"
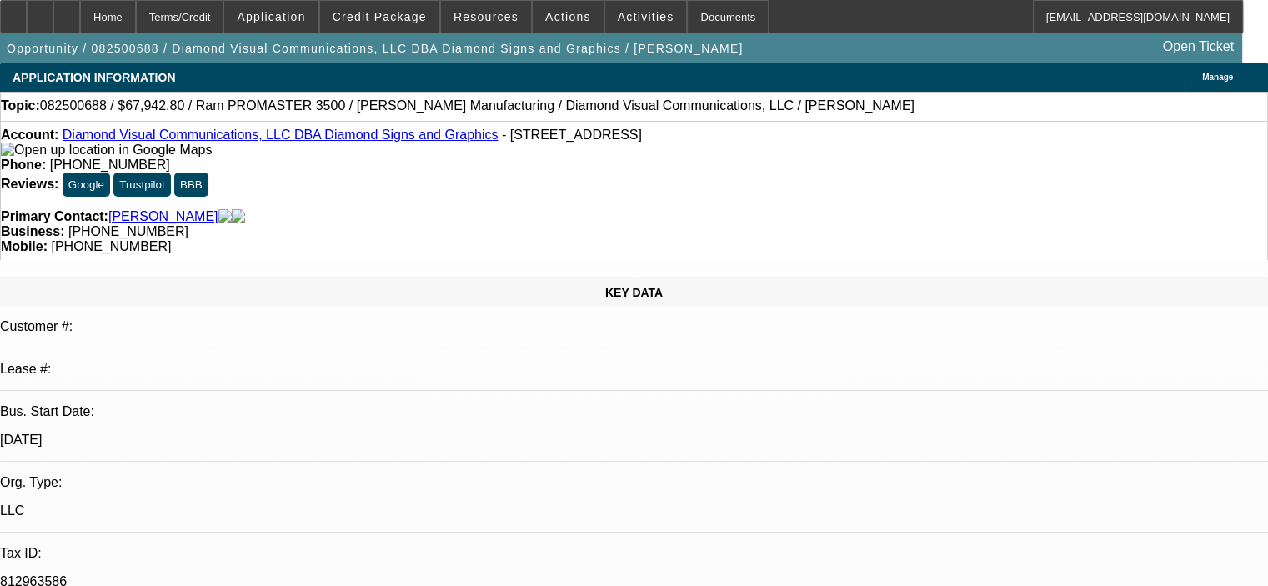
select select "0"
select select "6"
